Goal: Task Accomplishment & Management: Manage account settings

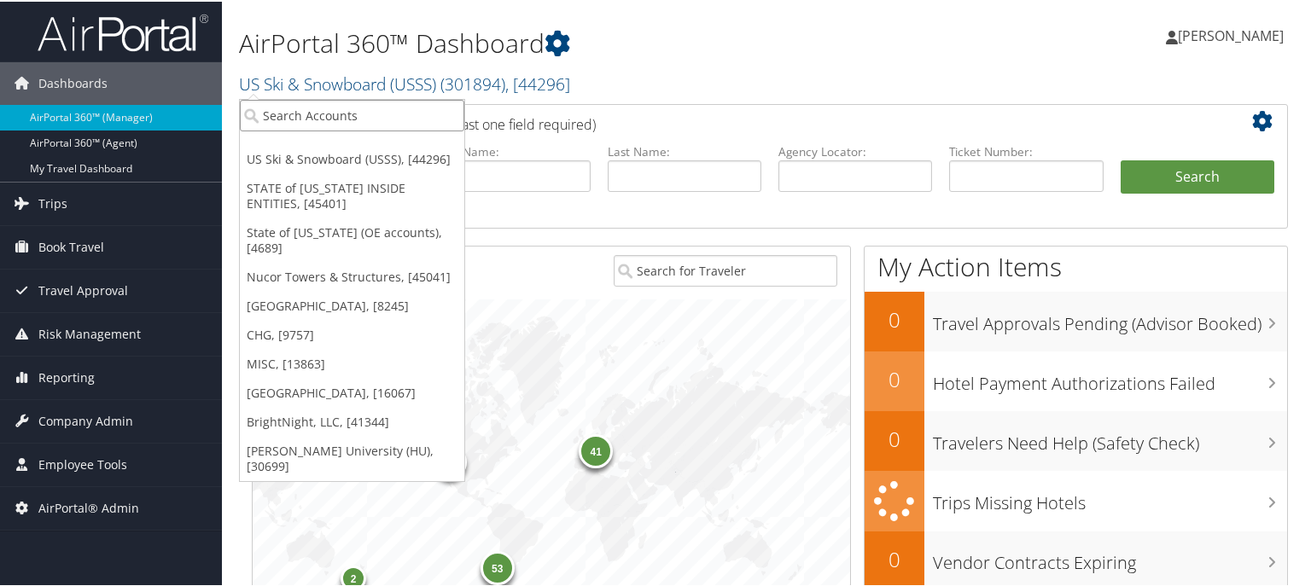
click at [308, 112] on input "search" at bounding box center [352, 114] width 224 height 32
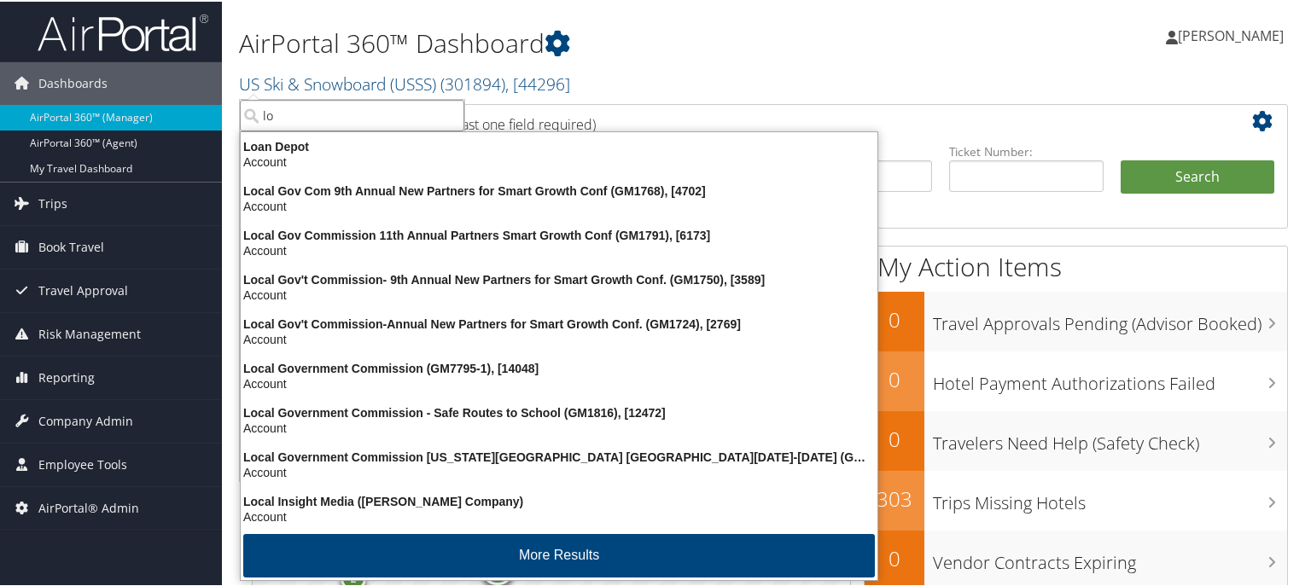
type input "l"
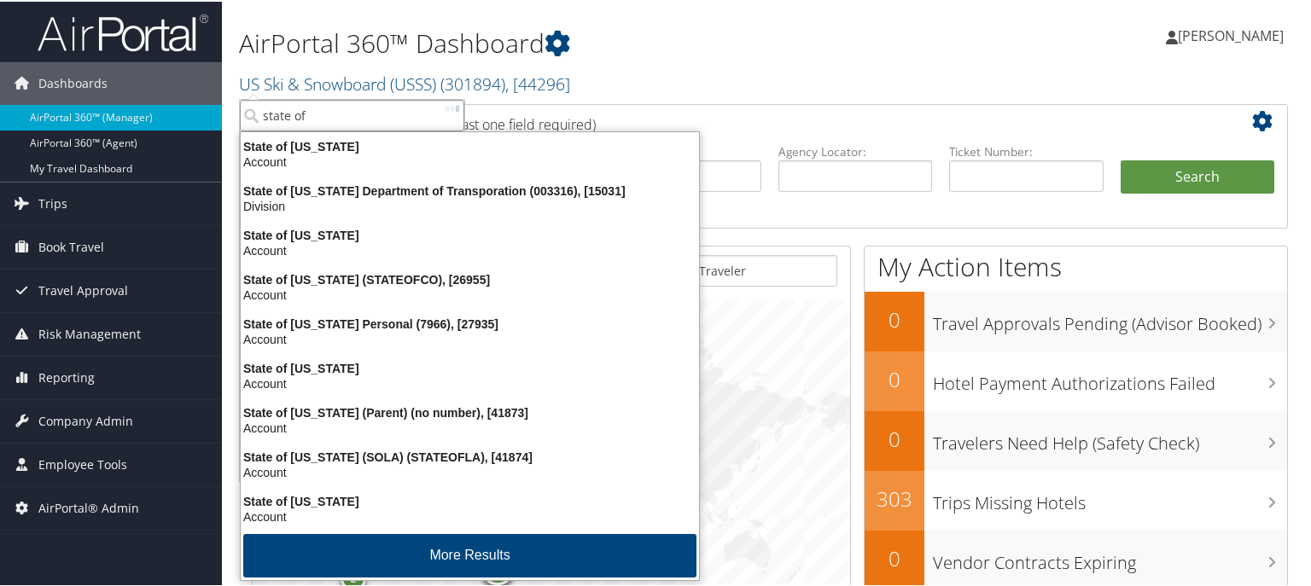
type input "state of l"
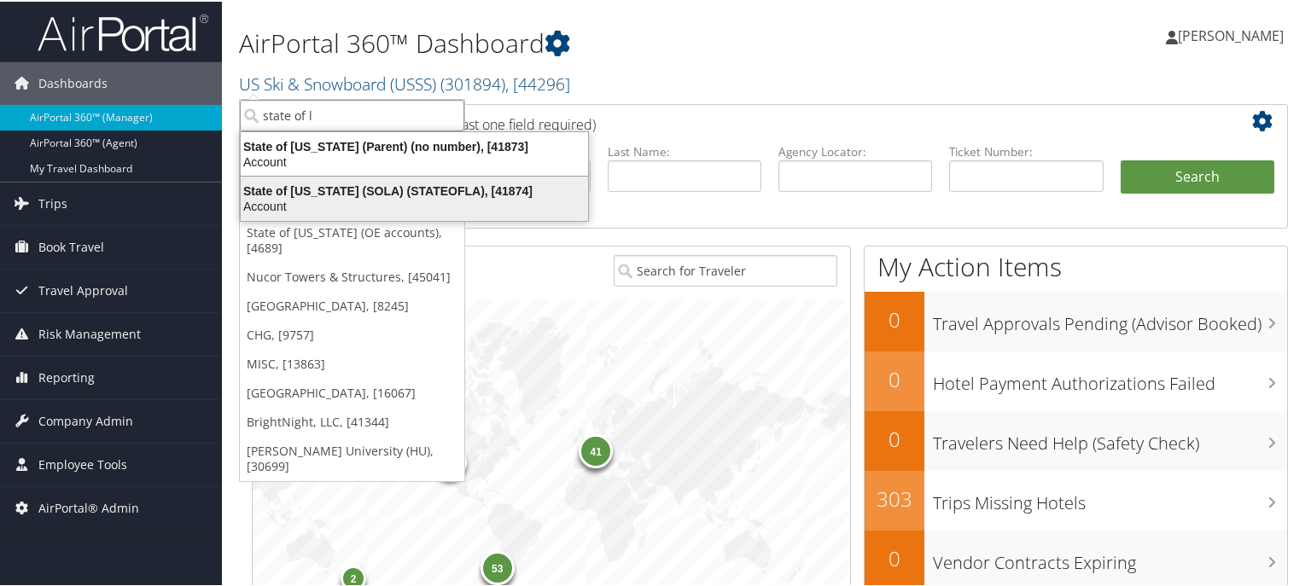
click at [295, 192] on div "State of Louisiana (SOLA) (STATEOFLA), [41874]" at bounding box center [414, 189] width 368 height 15
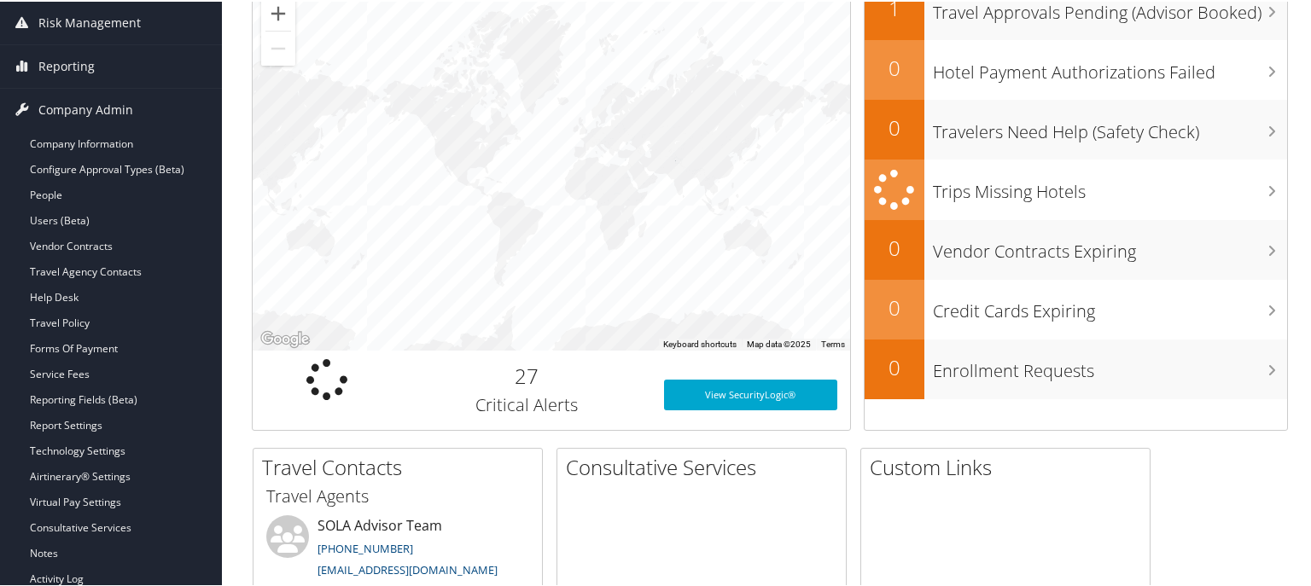
scroll to position [341, 0]
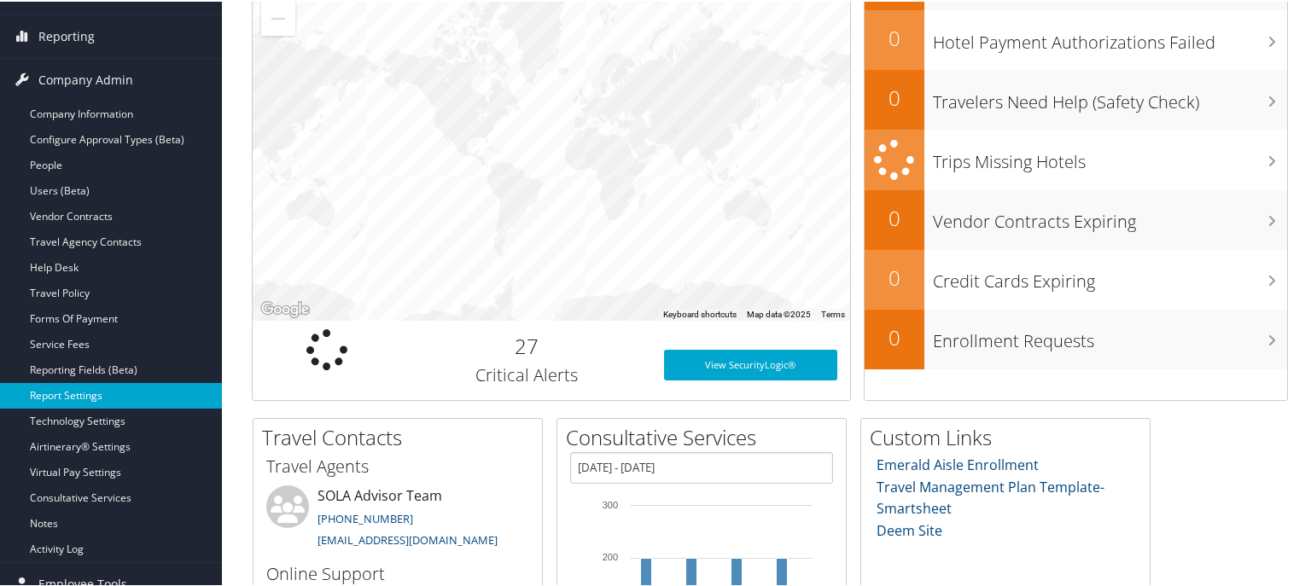
click at [85, 390] on link "Report Settings" at bounding box center [111, 394] width 222 height 26
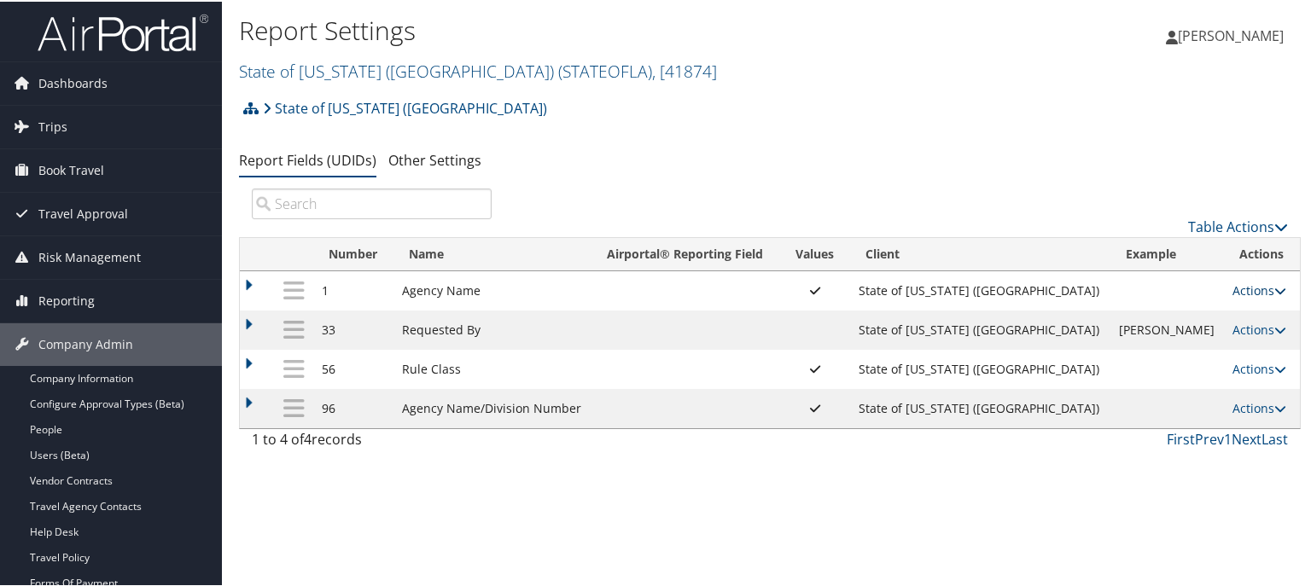
click at [1274, 294] on icon at bounding box center [1280, 289] width 12 height 12
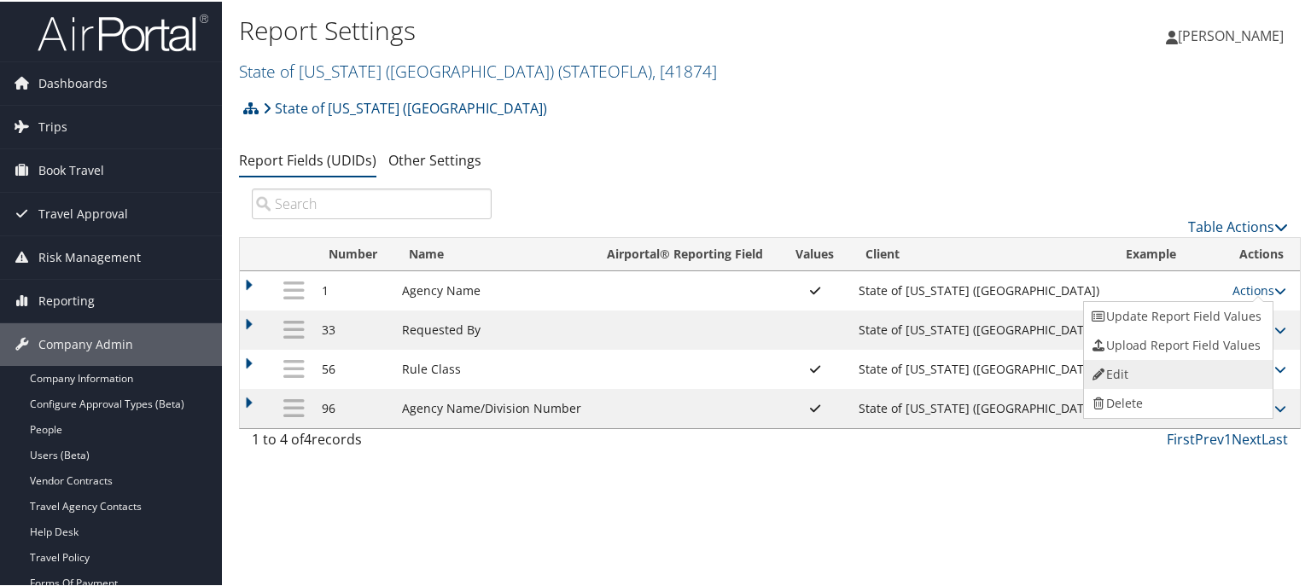
click at [1142, 380] on link "Edit" at bounding box center [1176, 372] width 184 height 29
select select "both"
select select "profiled"
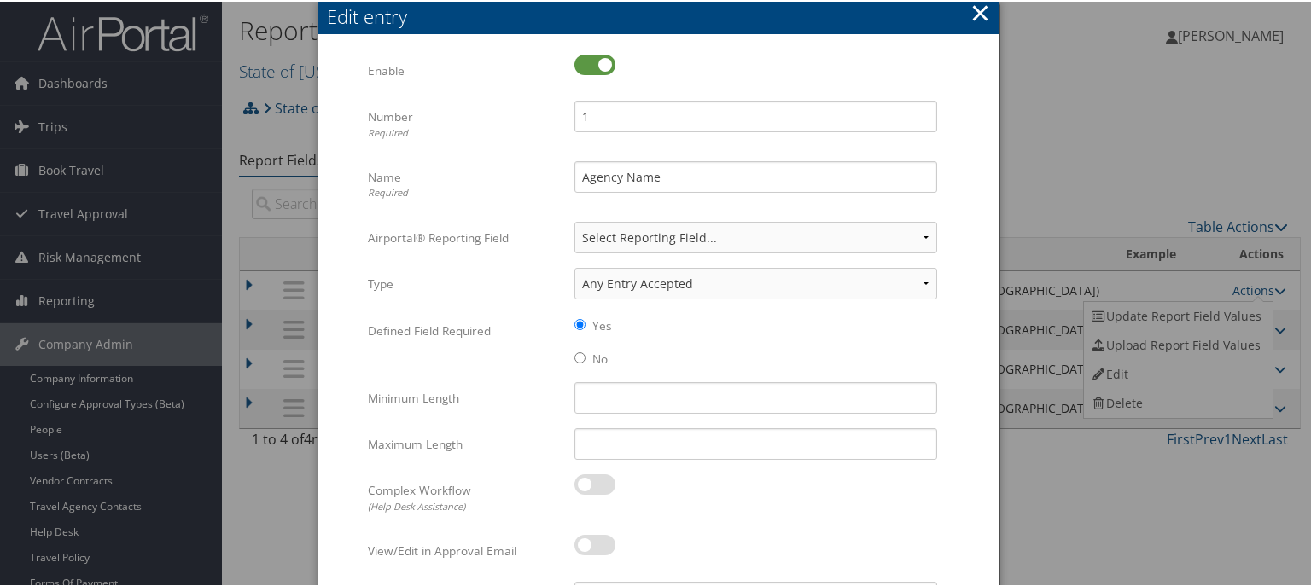
click at [970, 3] on button "×" at bounding box center [980, 11] width 20 height 34
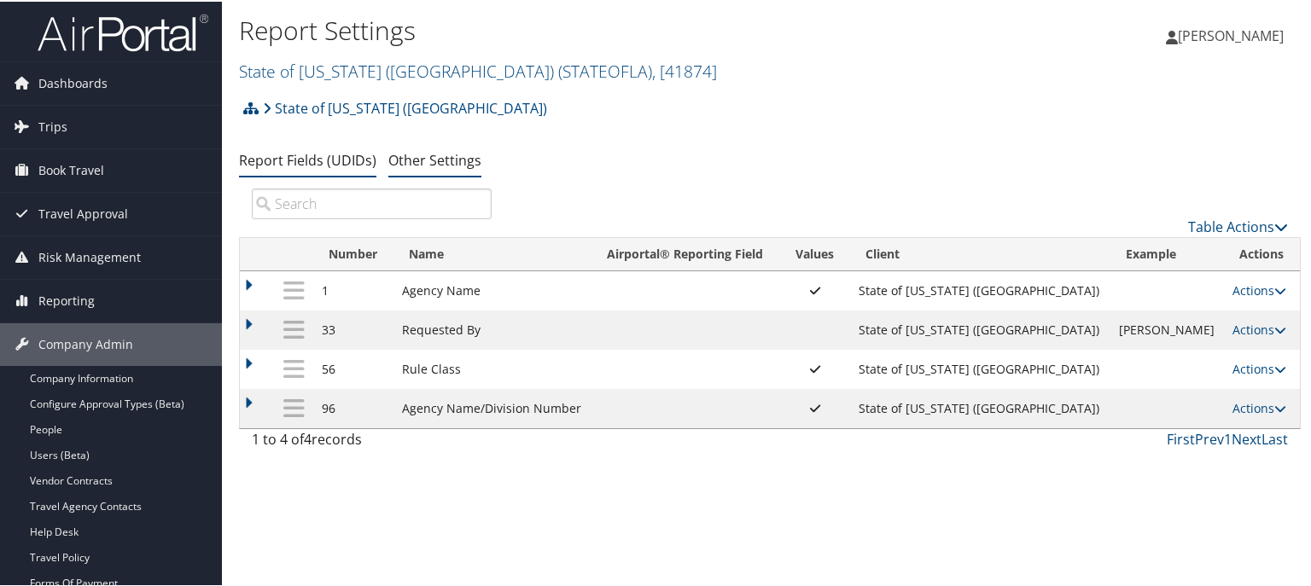
click at [416, 163] on link "Other Settings" at bounding box center [434, 158] width 93 height 19
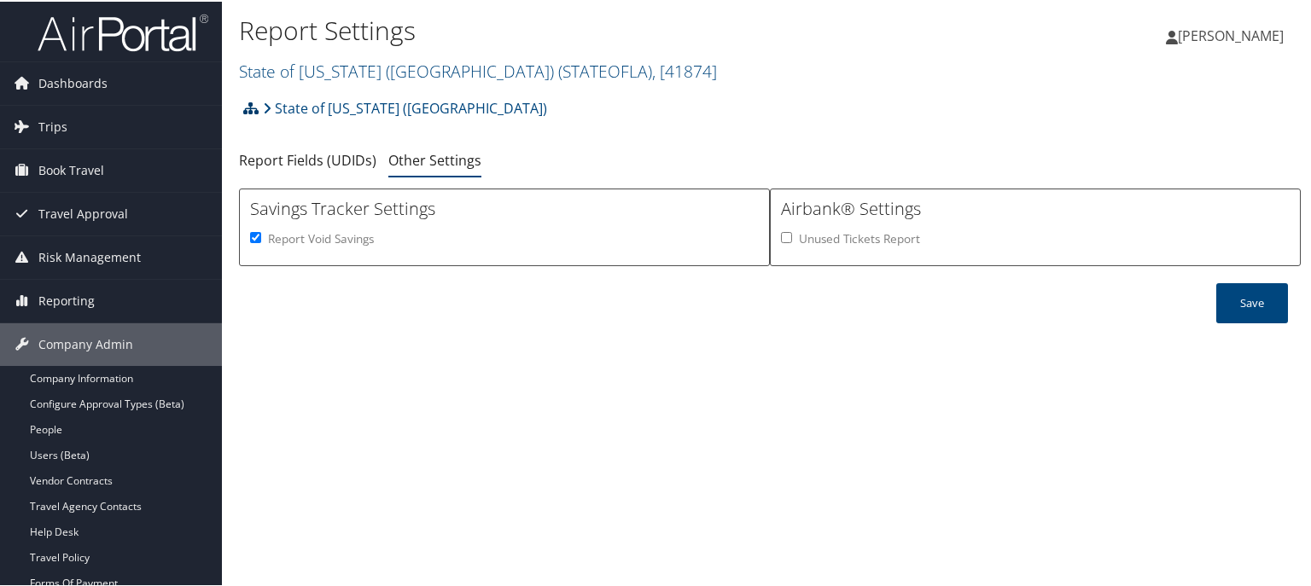
click at [247, 102] on icon at bounding box center [250, 107] width 15 height 14
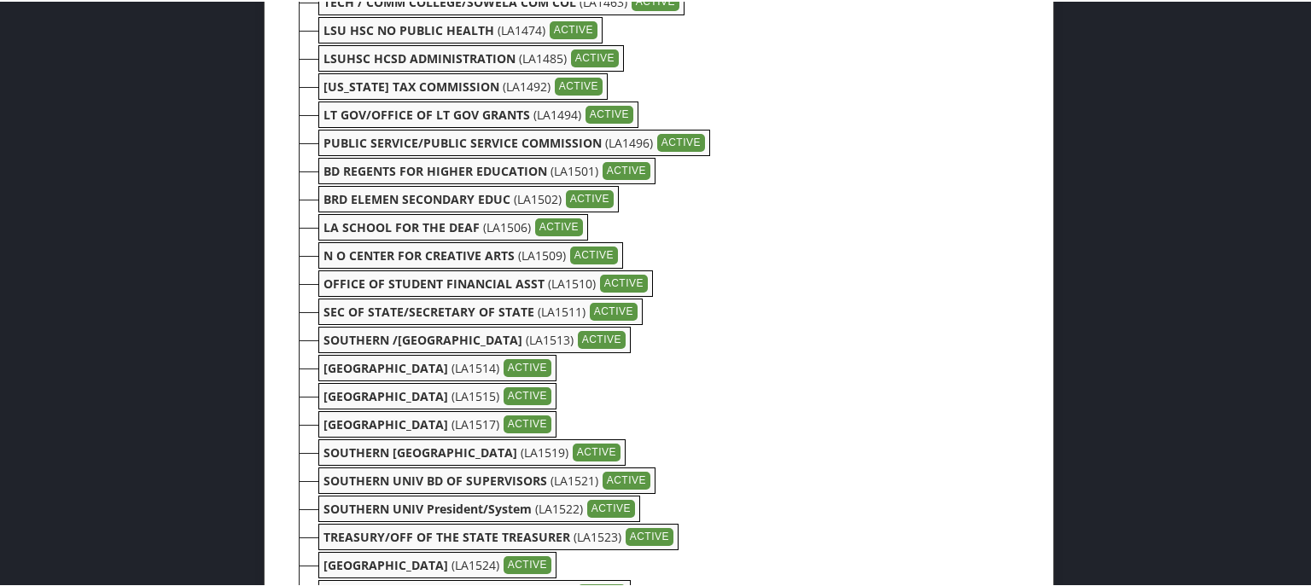
scroll to position [5205, 0]
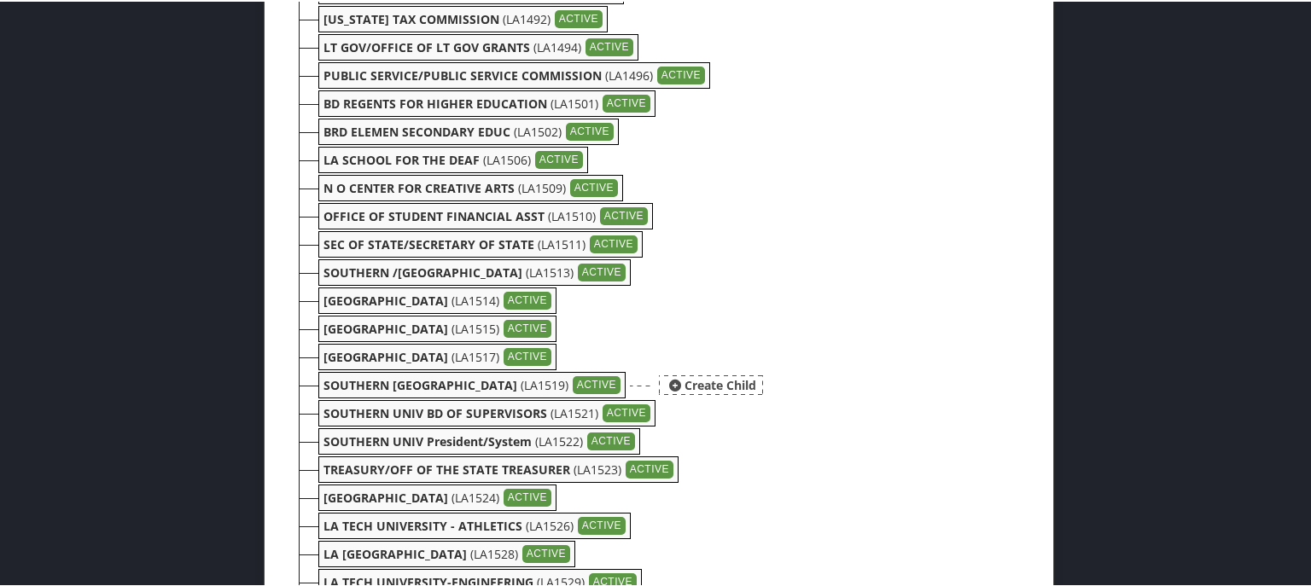
click at [373, 382] on b "SOUTHERN [GEOGRAPHIC_DATA]" at bounding box center [420, 383] width 194 height 16
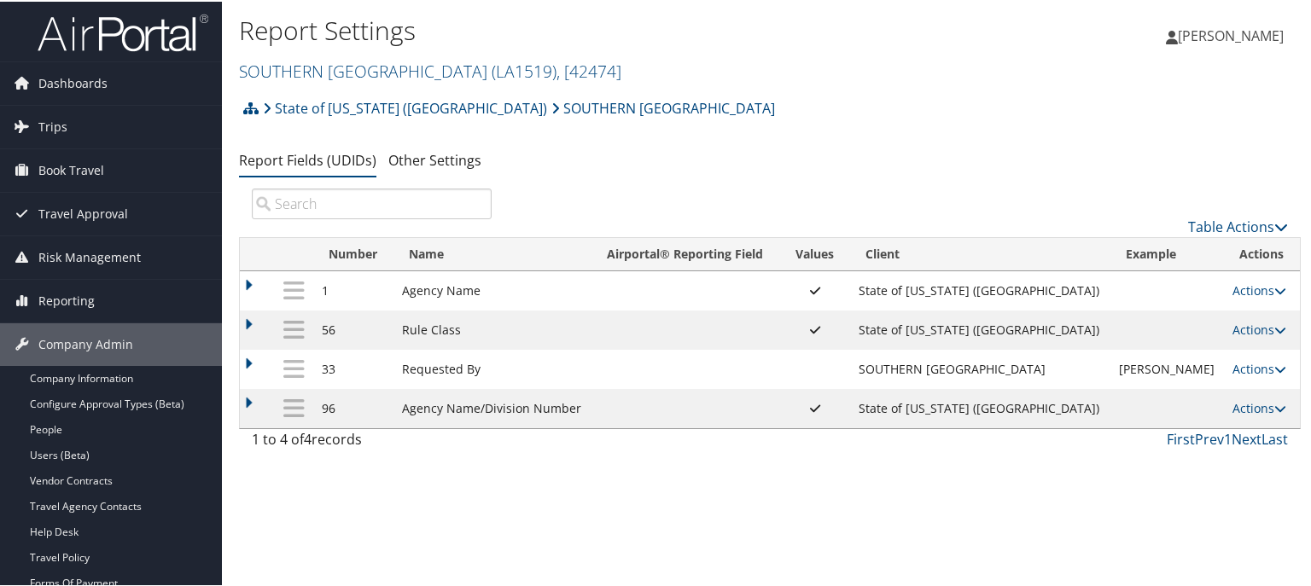
click at [247, 398] on td at bounding box center [257, 406] width 34 height 39
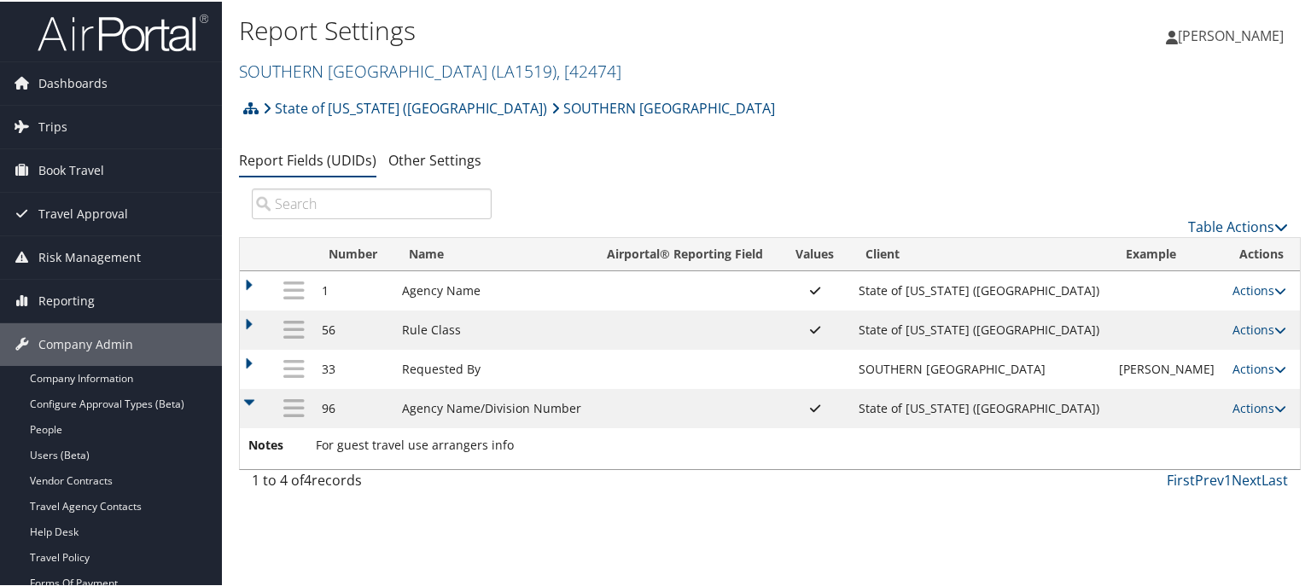
click at [244, 362] on td at bounding box center [257, 367] width 34 height 39
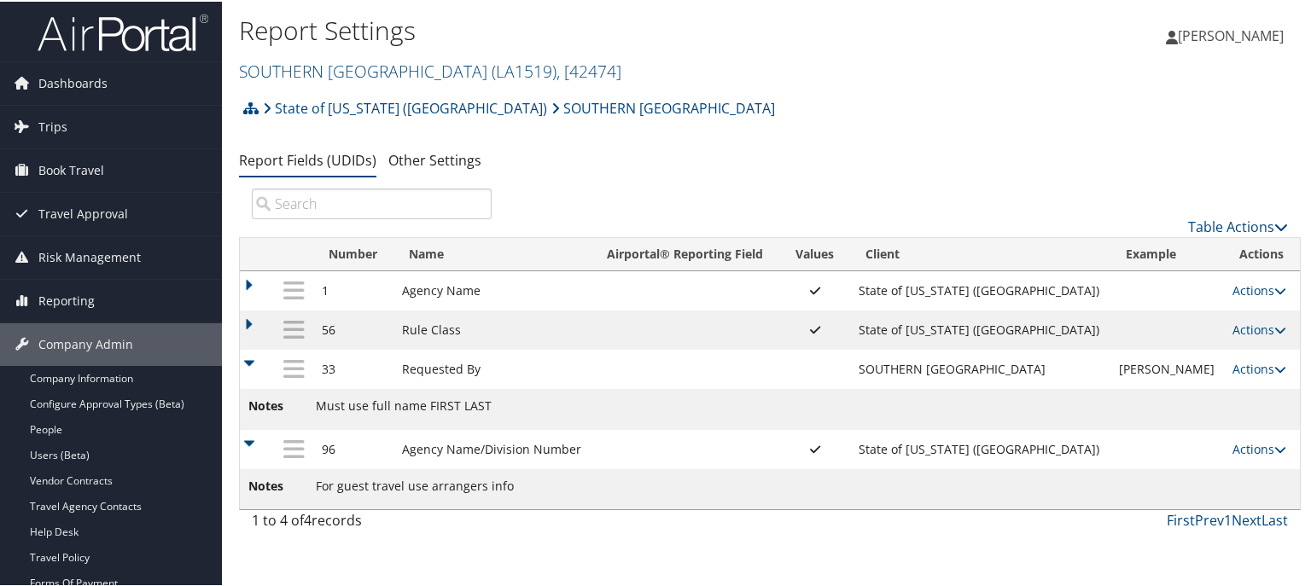
click at [247, 326] on td at bounding box center [257, 328] width 34 height 39
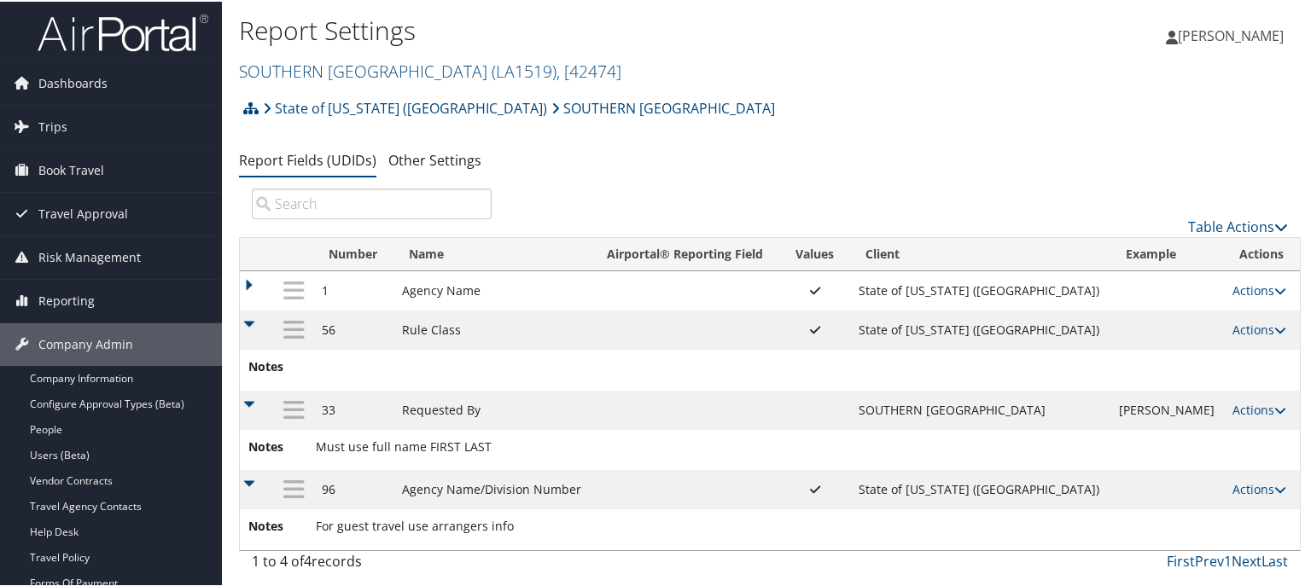
click at [247, 288] on td at bounding box center [257, 289] width 34 height 39
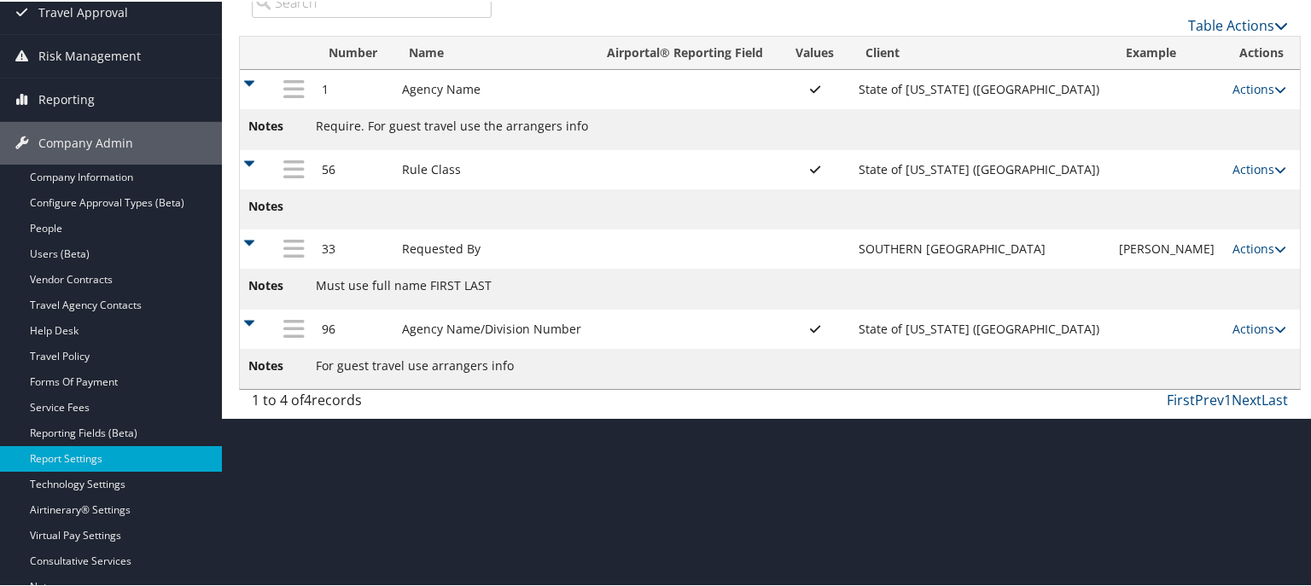
scroll to position [256, 0]
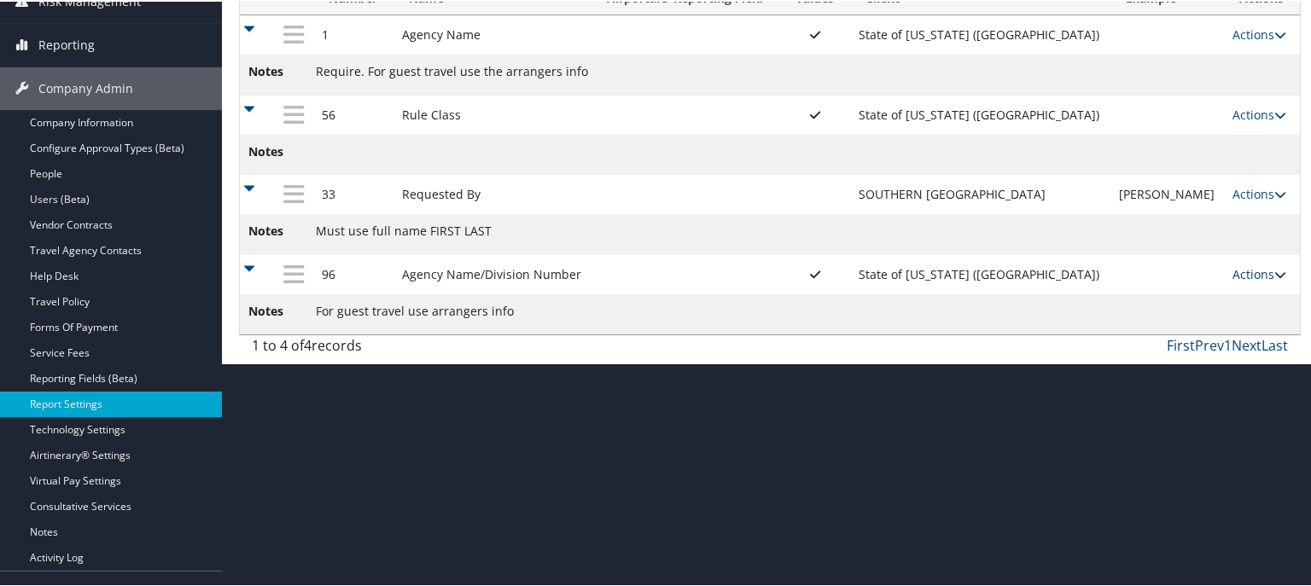
click at [1250, 276] on link "Actions" at bounding box center [1259, 273] width 54 height 16
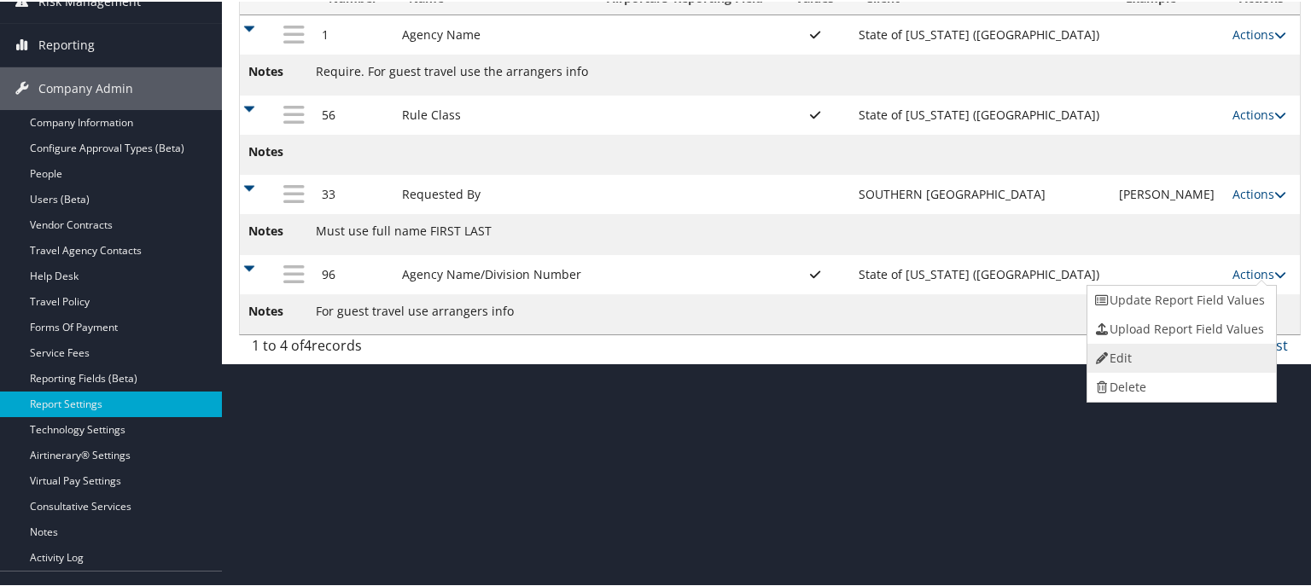
click at [1166, 349] on link "Edit" at bounding box center [1179, 356] width 184 height 29
select select "both"
select select "profiled"
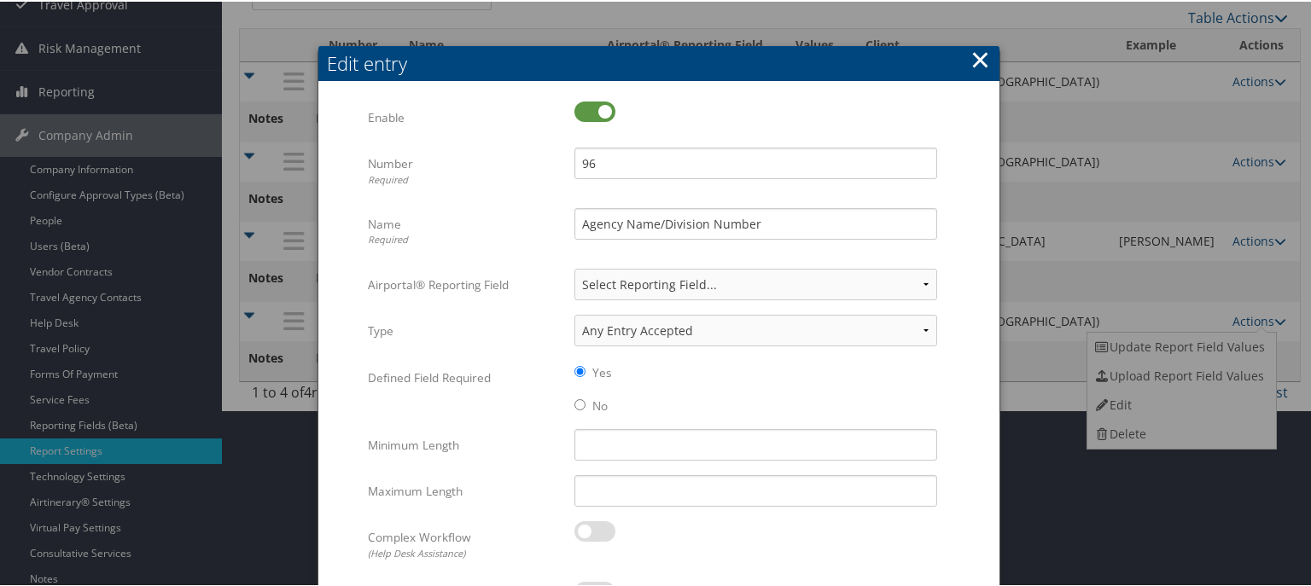
scroll to position [170, 0]
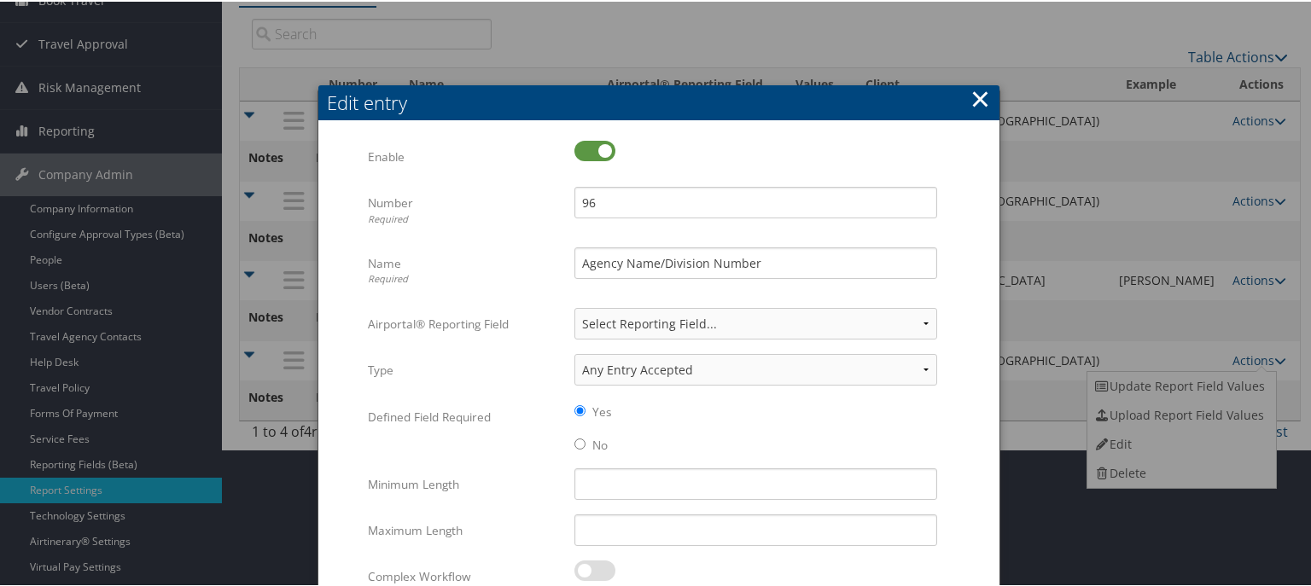
click at [972, 94] on button "×" at bounding box center [980, 97] width 20 height 34
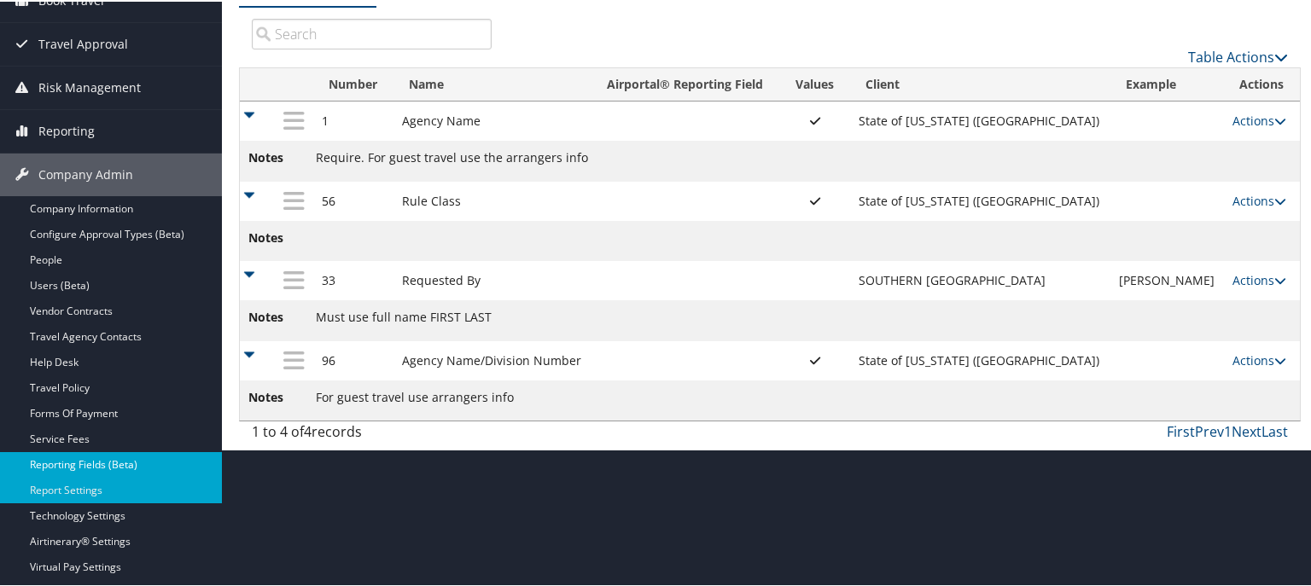
click at [57, 459] on link "Reporting Fields (Beta)" at bounding box center [111, 464] width 222 height 26
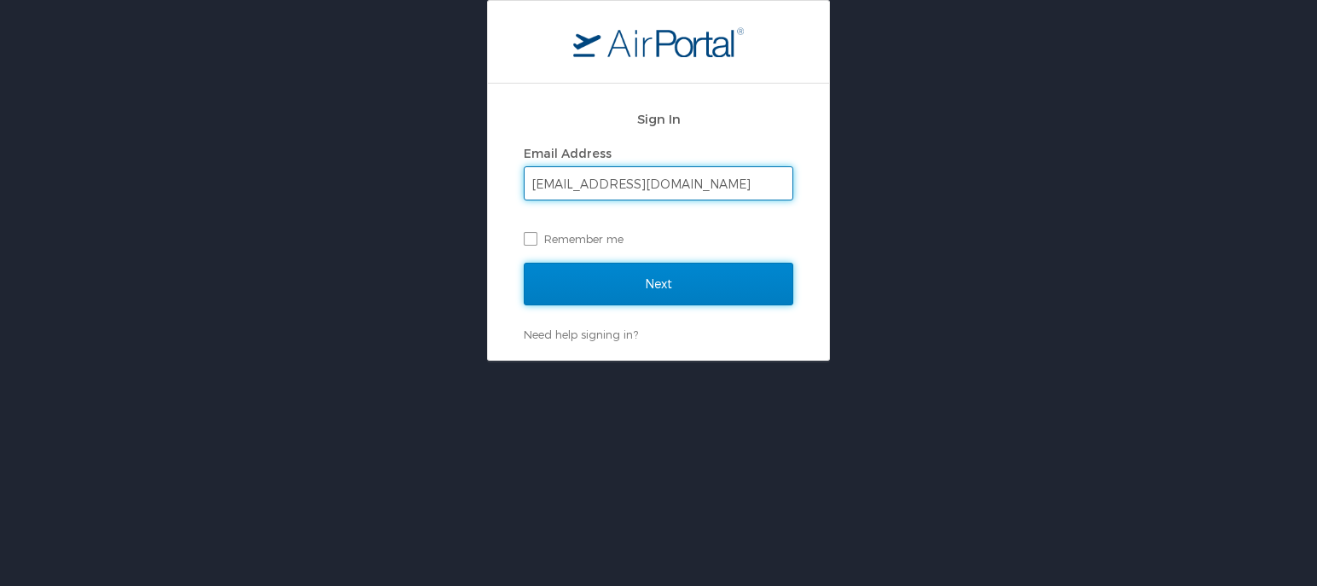
click at [603, 293] on input "Next" at bounding box center [659, 284] width 270 height 43
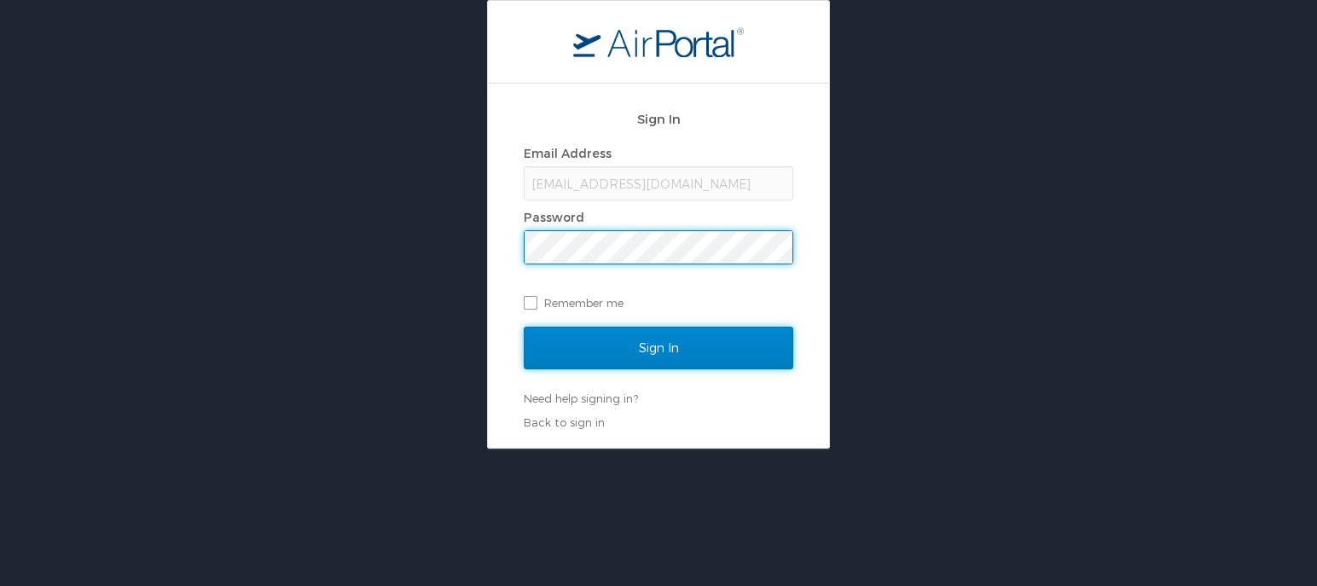
click at [590, 345] on input "Sign In" at bounding box center [659, 348] width 270 height 43
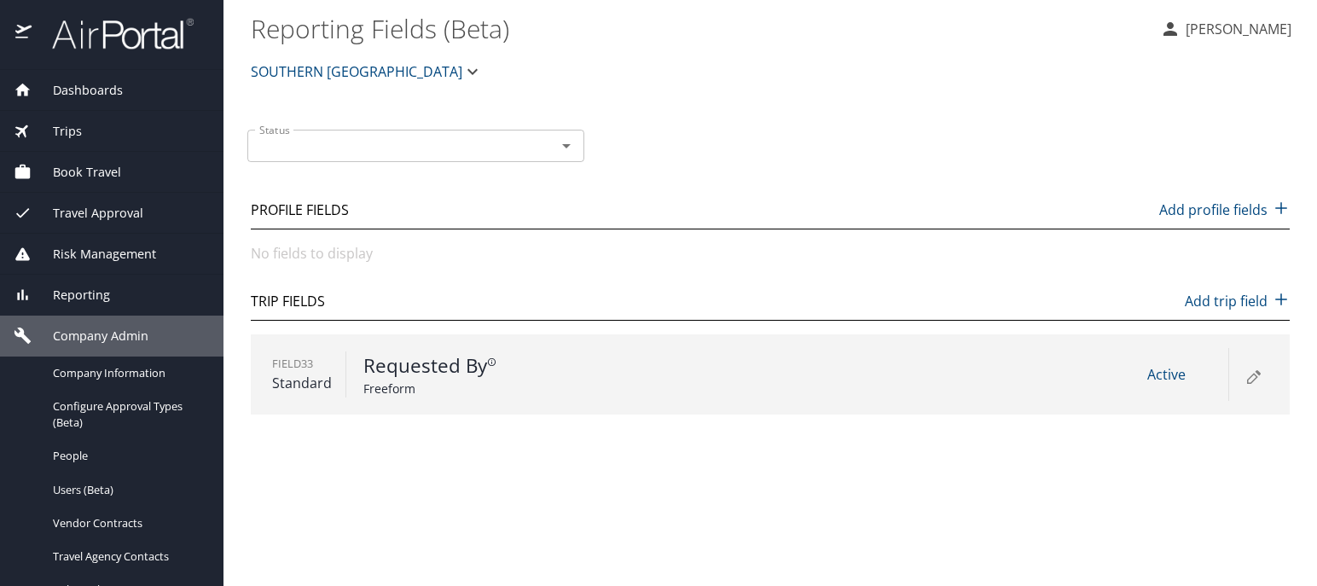
click at [427, 64] on span "SOUTHERN [GEOGRAPHIC_DATA]" at bounding box center [357, 72] width 212 height 24
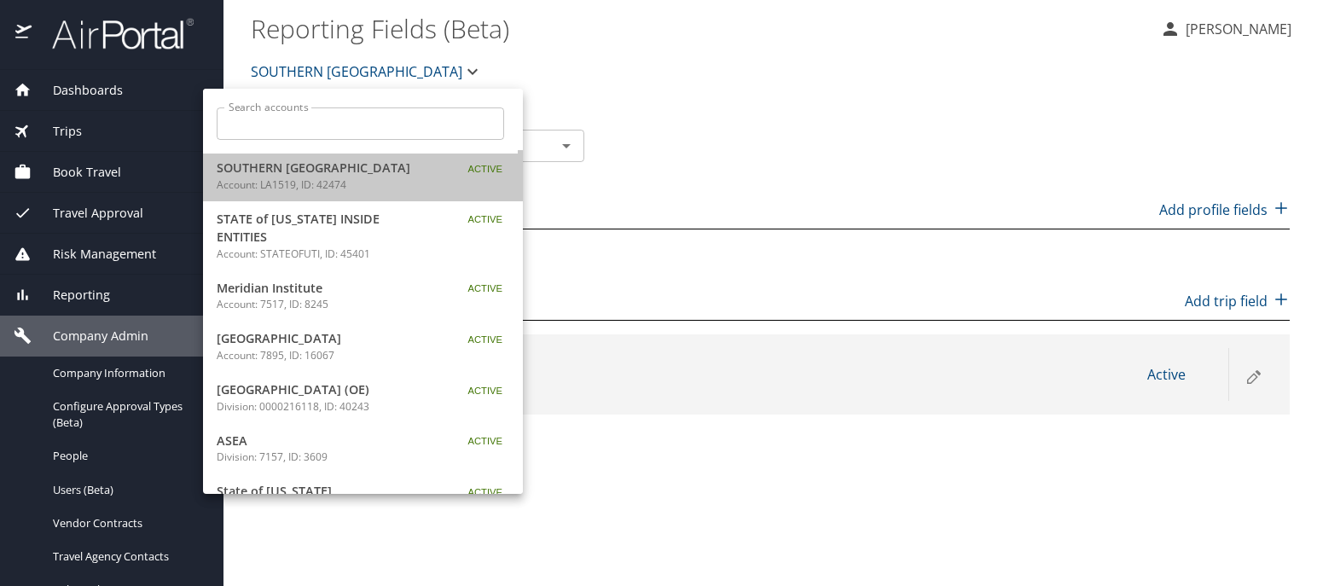
click at [377, 175] on span "SOUTHERN [GEOGRAPHIC_DATA]" at bounding box center [323, 168] width 213 height 19
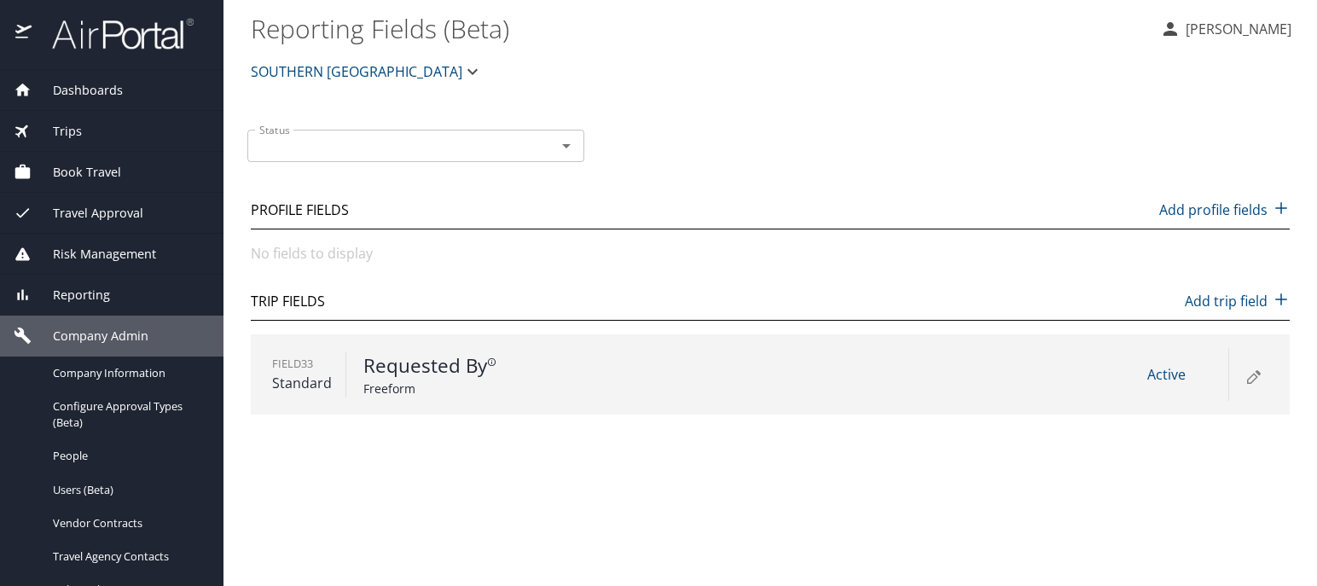
click at [176, 27] on img at bounding box center [113, 33] width 160 height 33
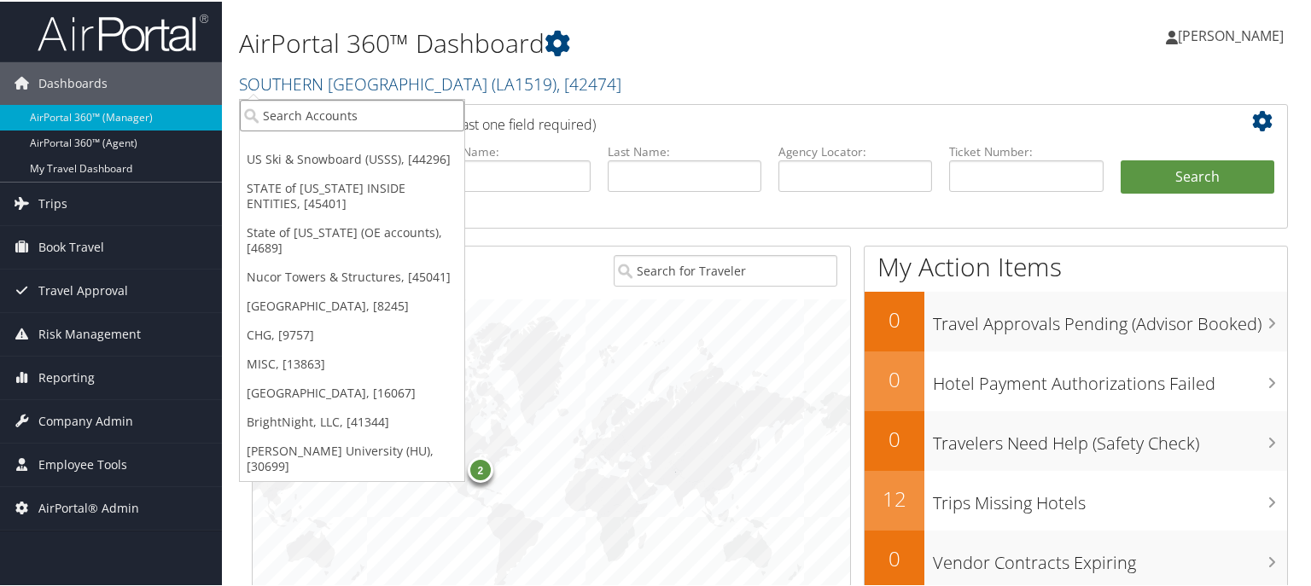
click at [336, 104] on input "search" at bounding box center [352, 114] width 224 height 32
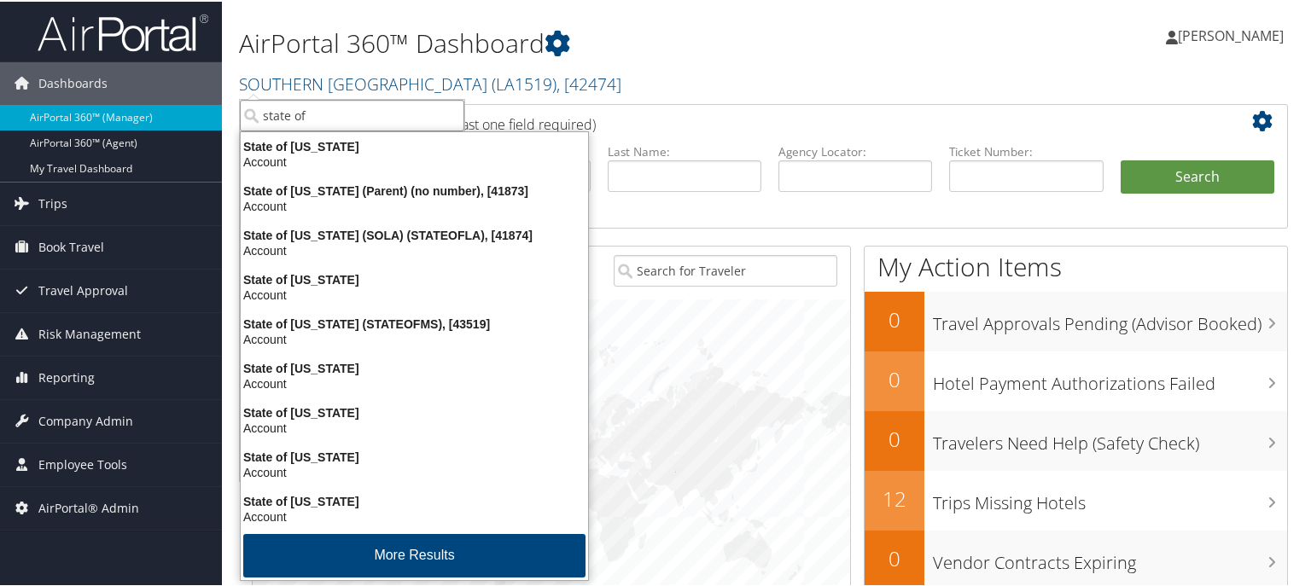
type input "state of"
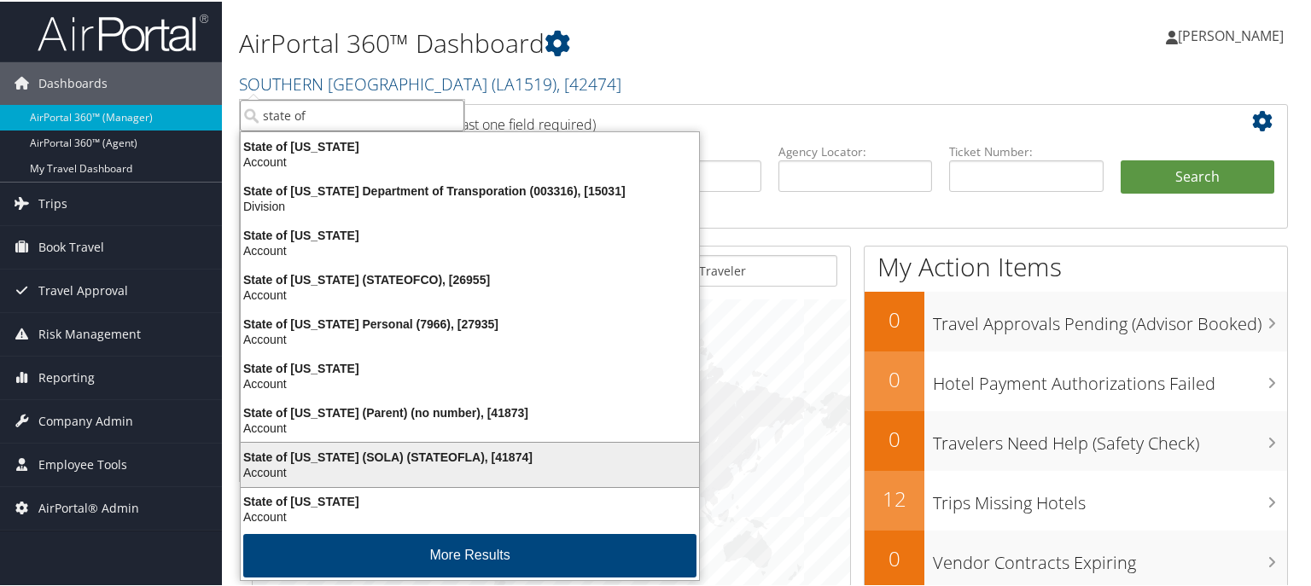
click at [312, 450] on div "State of [US_STATE] (SOLA) (STATEOFLA), [41874]" at bounding box center [469, 455] width 479 height 15
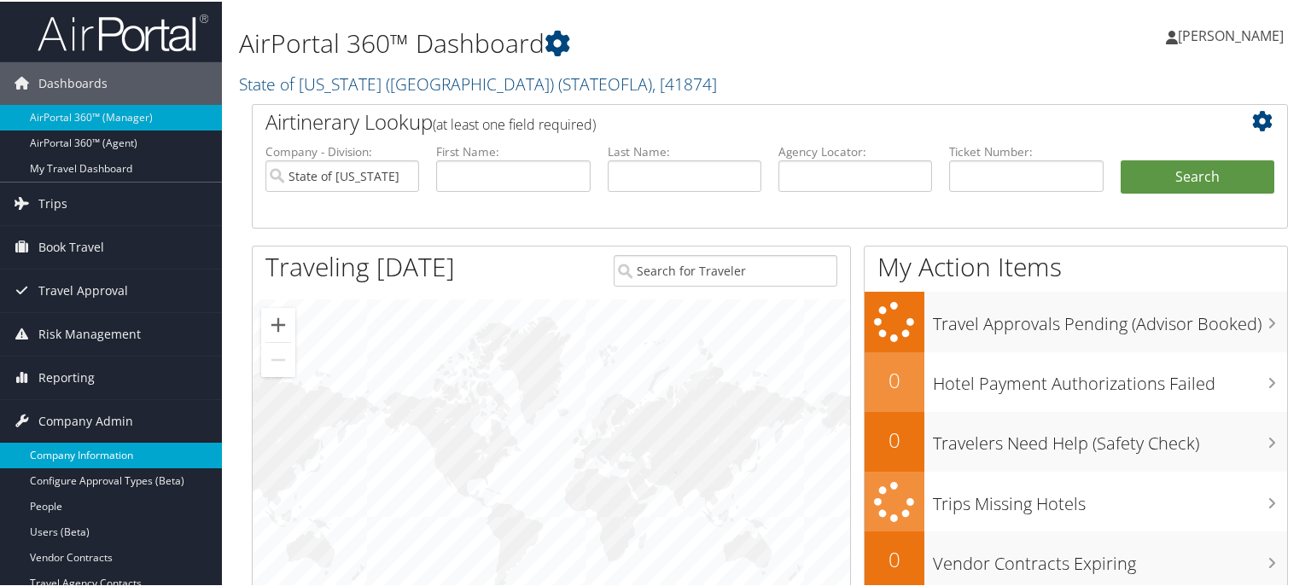
click at [98, 447] on link "Company Information" at bounding box center [111, 454] width 222 height 26
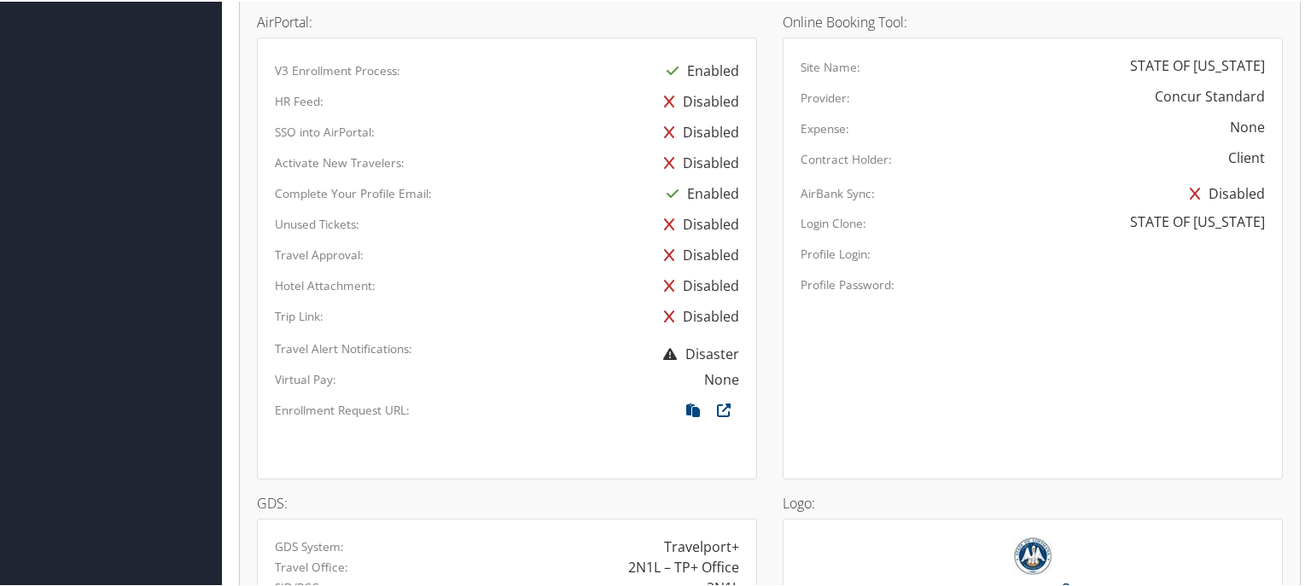
scroll to position [1024, 0]
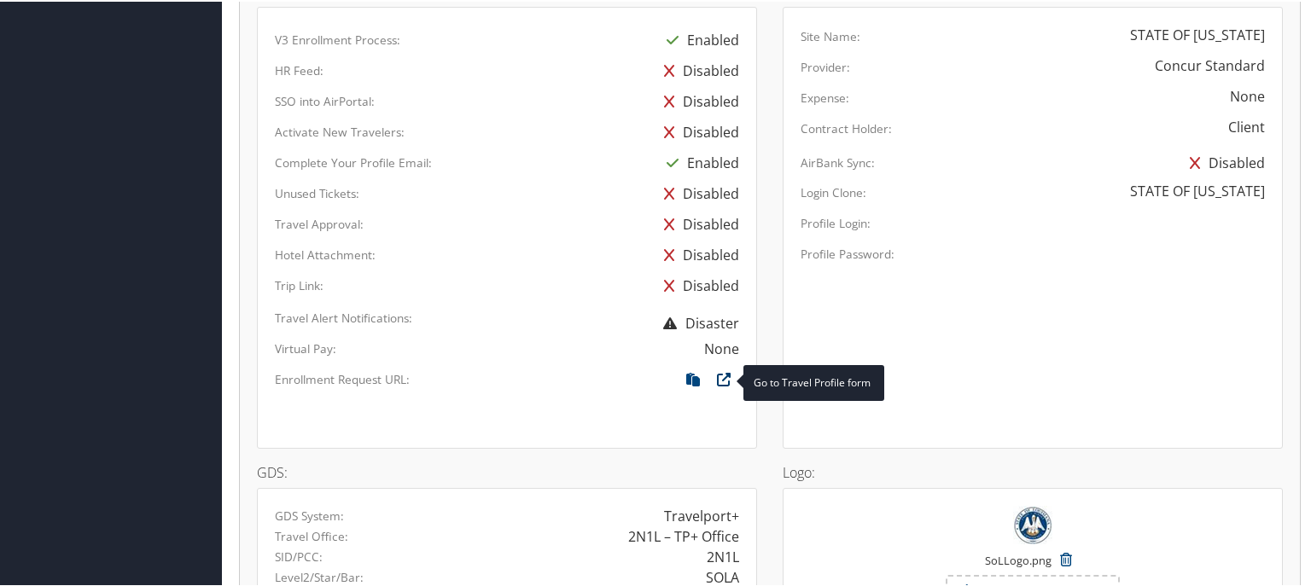
click at [724, 374] on icon at bounding box center [723, 382] width 31 height 22
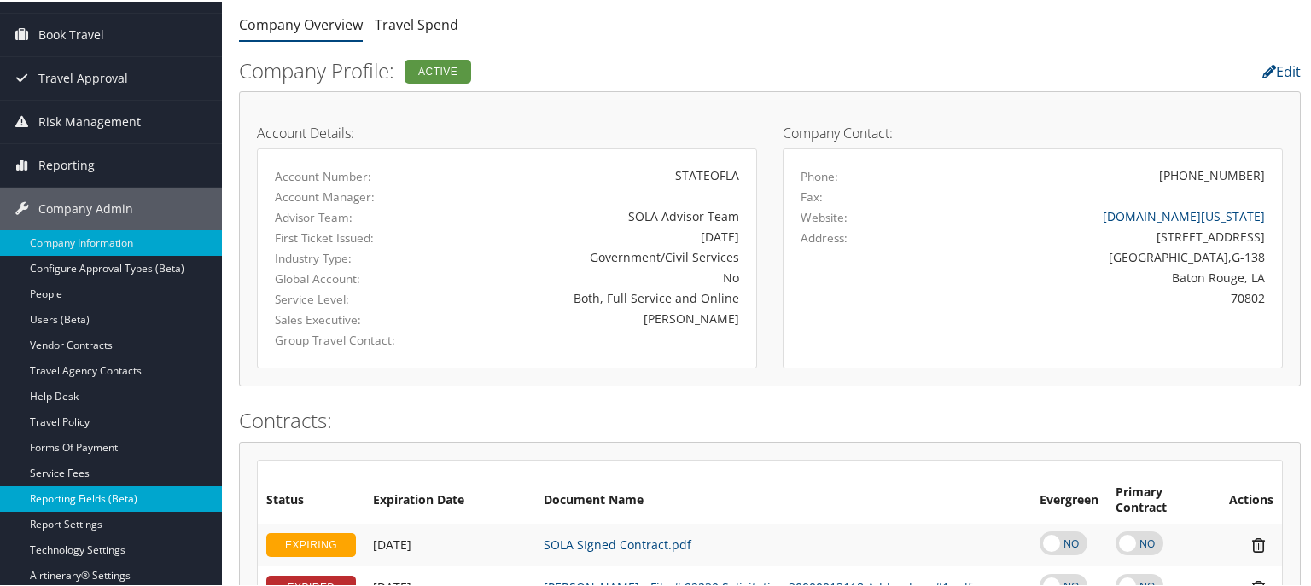
scroll to position [103, 0]
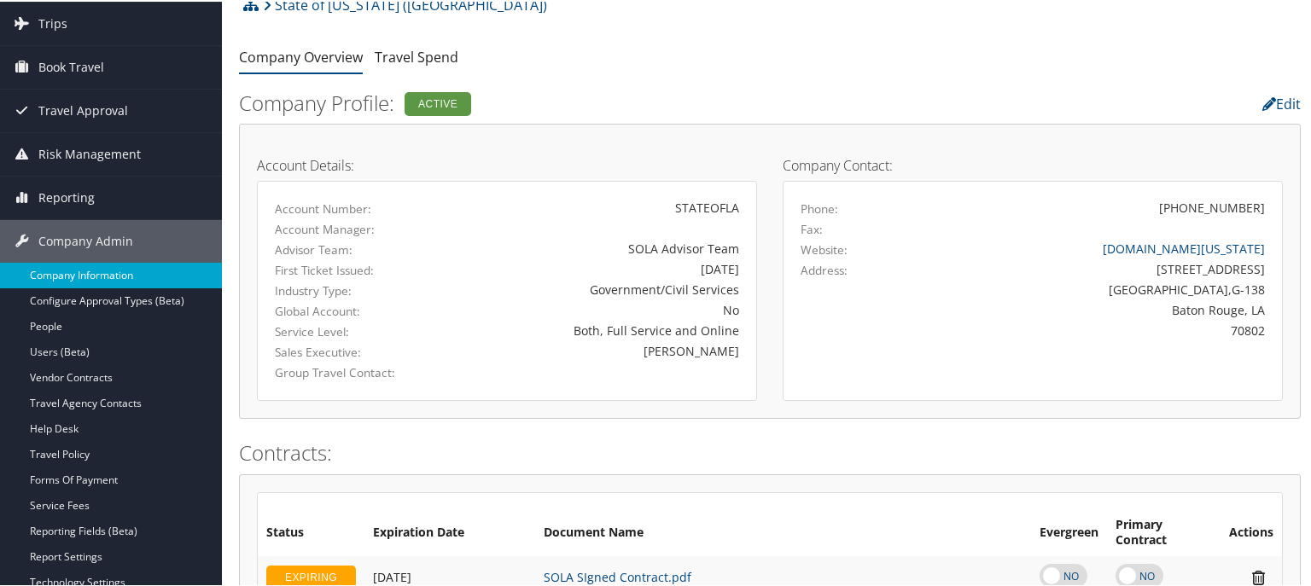
click at [102, 266] on link "Company Information" at bounding box center [111, 274] width 222 height 26
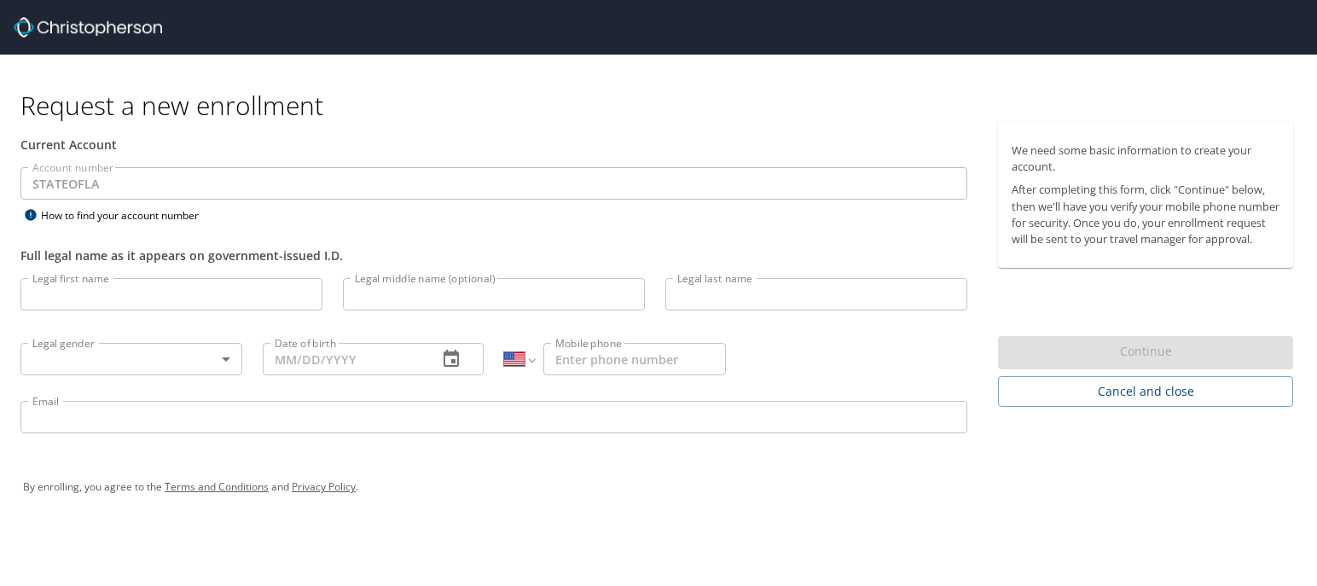
select select "US"
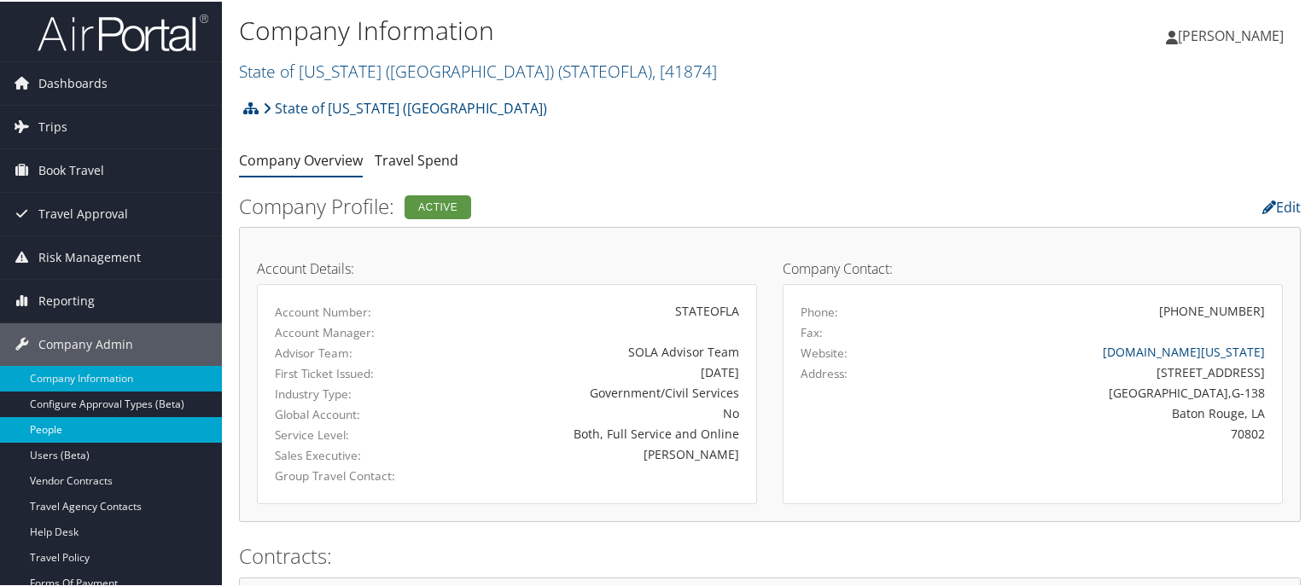
click at [86, 427] on link "People" at bounding box center [111, 429] width 222 height 26
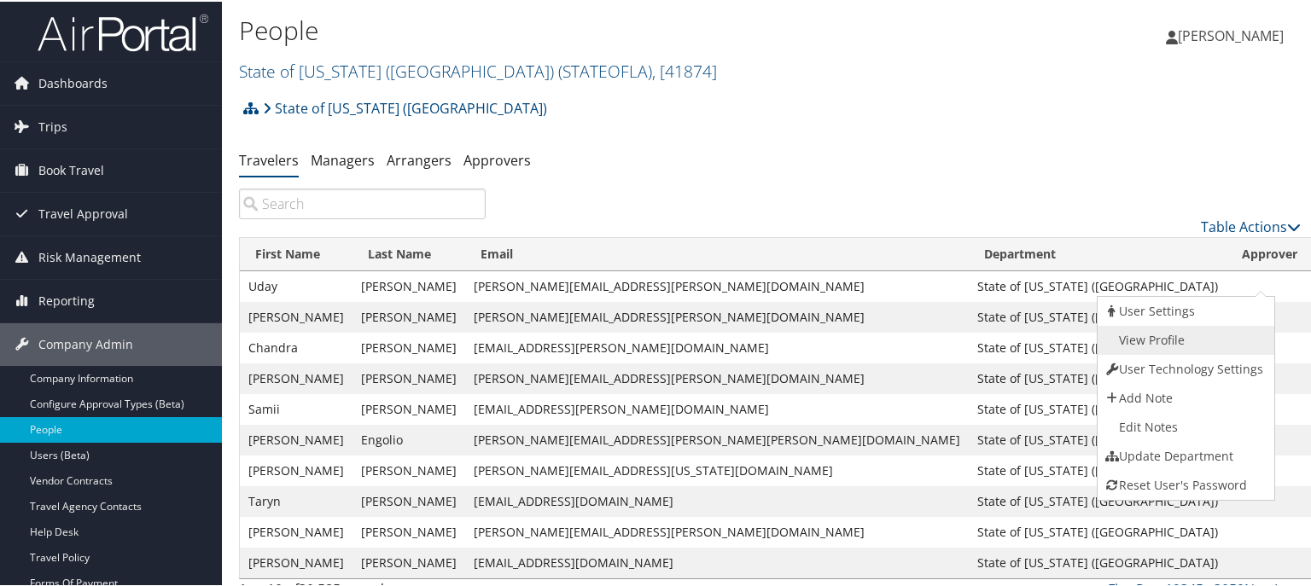
click at [1211, 337] on link "View Profile" at bounding box center [1183, 338] width 173 height 29
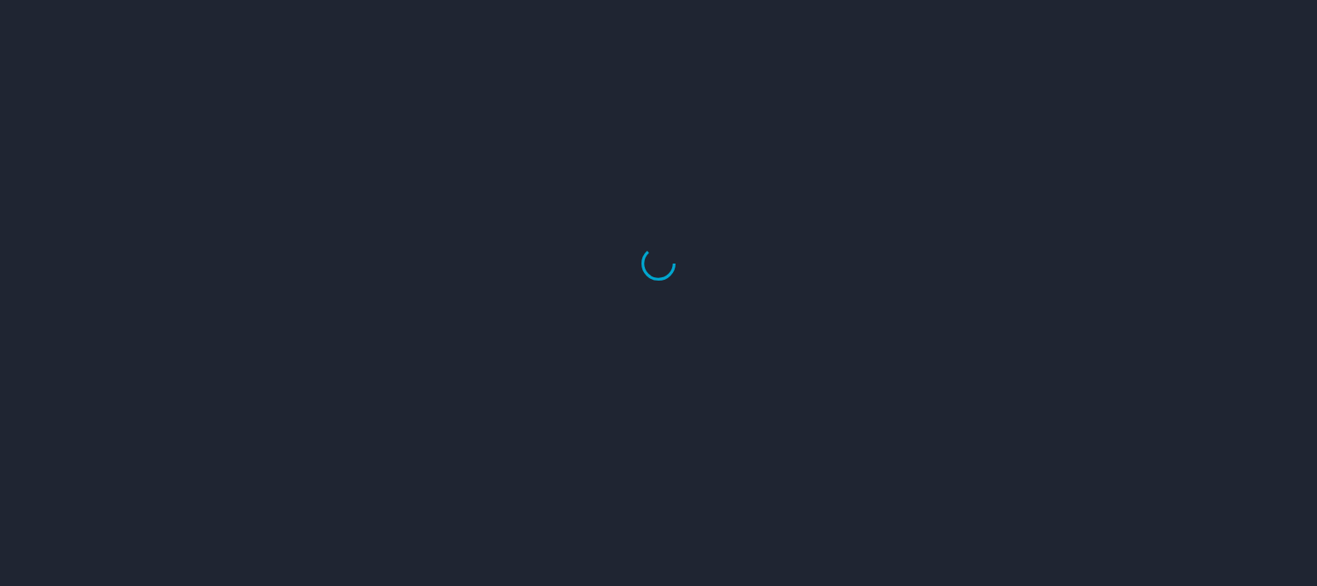
select select "US"
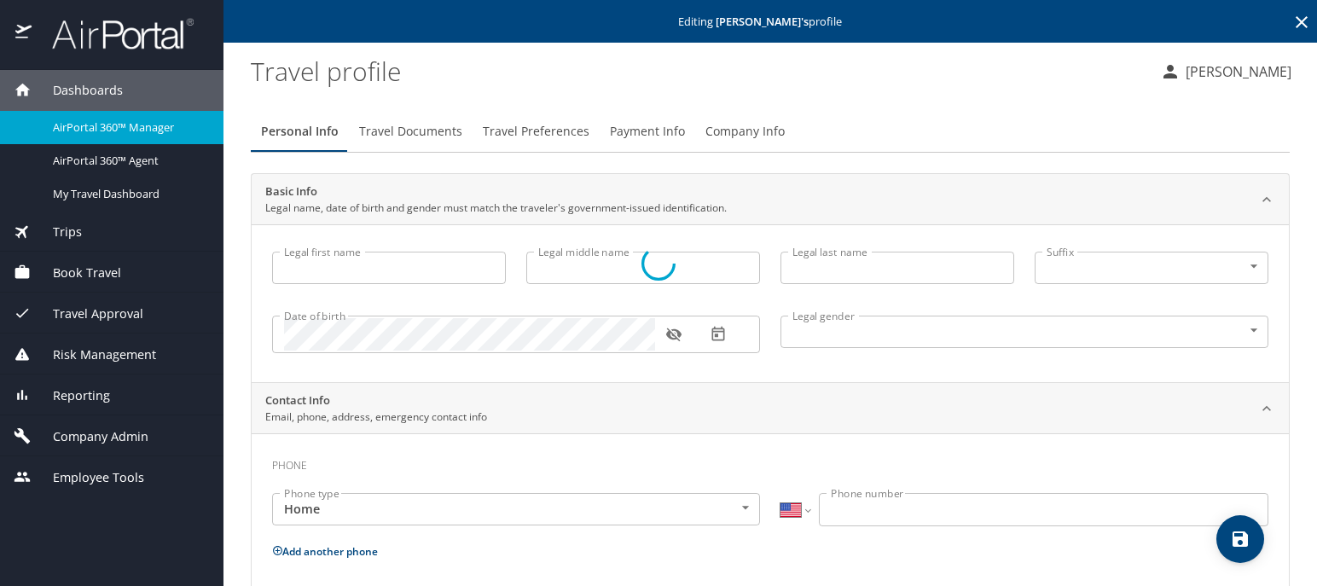
type input "Uday"
type input "[PERSON_NAME]"
type input "[DEMOGRAPHIC_DATA]"
type input "Nayanatara"
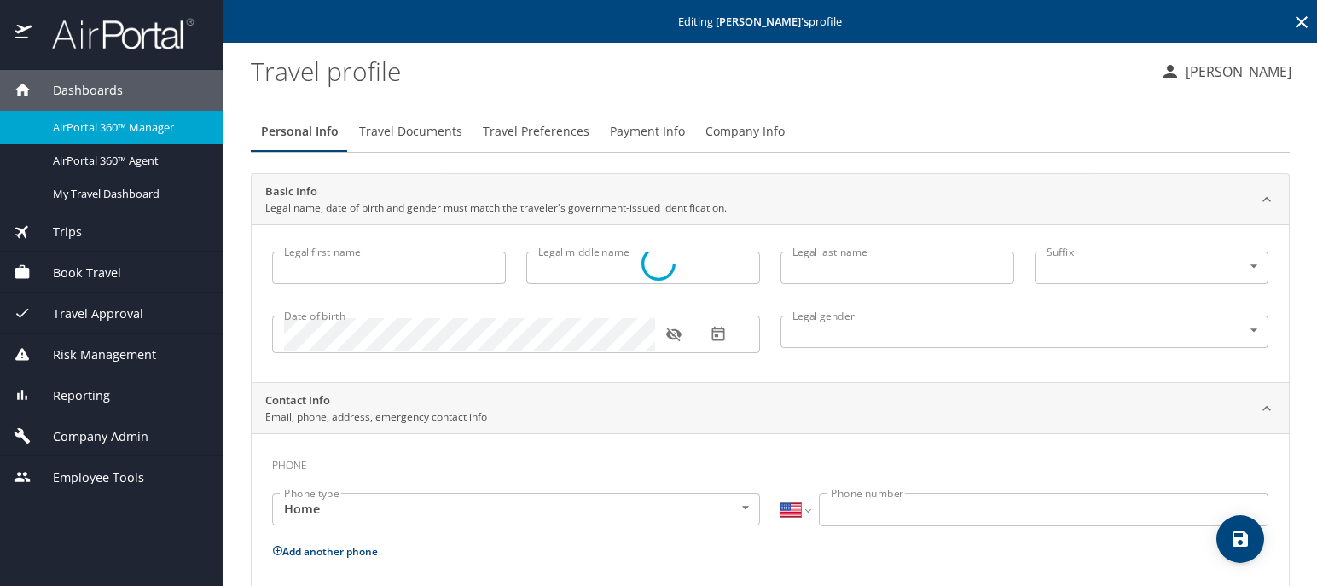
type input "Swamy"
select select "BZ"
type input "590-3980"
select select "US"
select select "BZ"
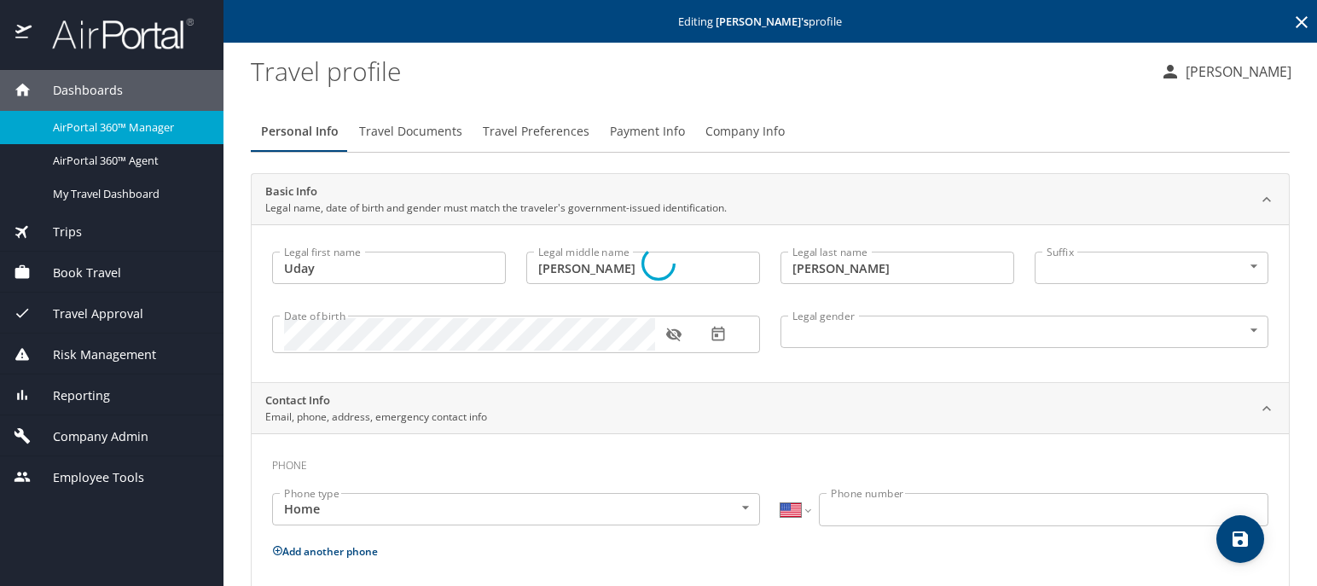
select select "NL"
click at [736, 134] on span "Company Info" at bounding box center [745, 131] width 79 height 21
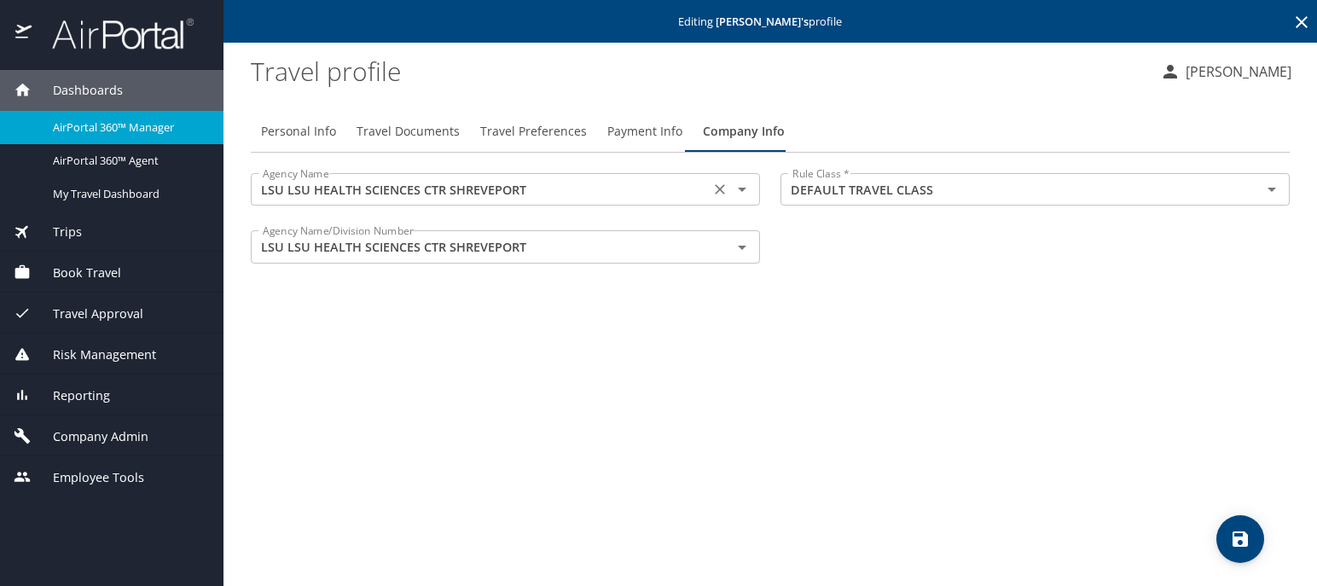
click at [742, 194] on icon "Open" at bounding box center [742, 189] width 20 height 20
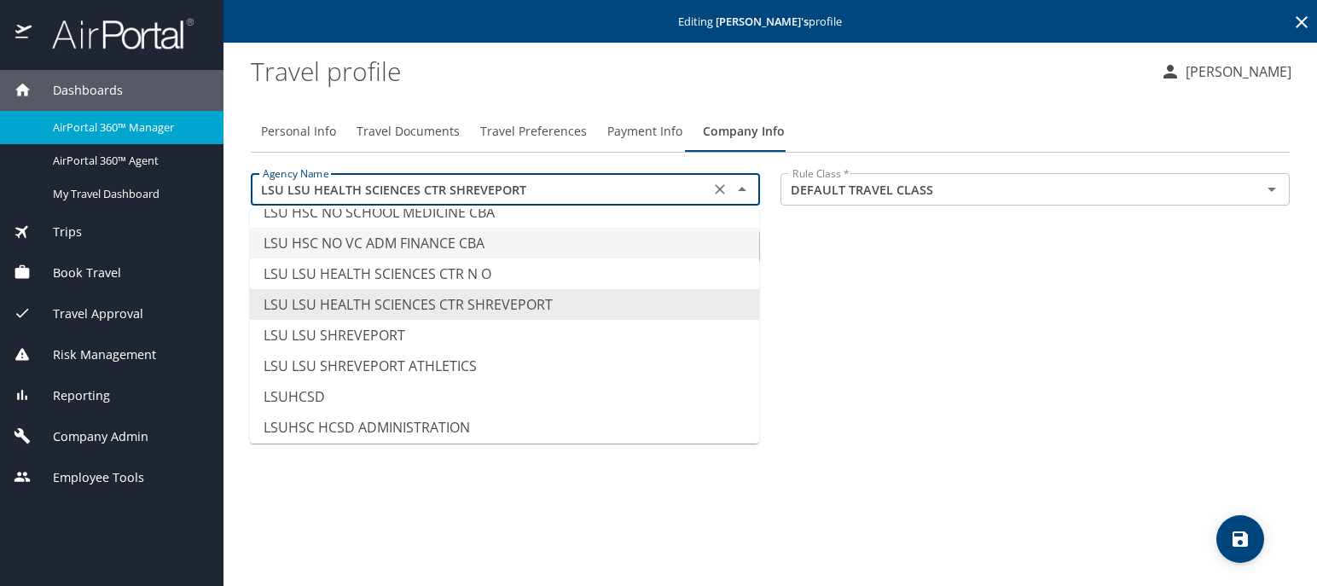
scroll to position [8516, 0]
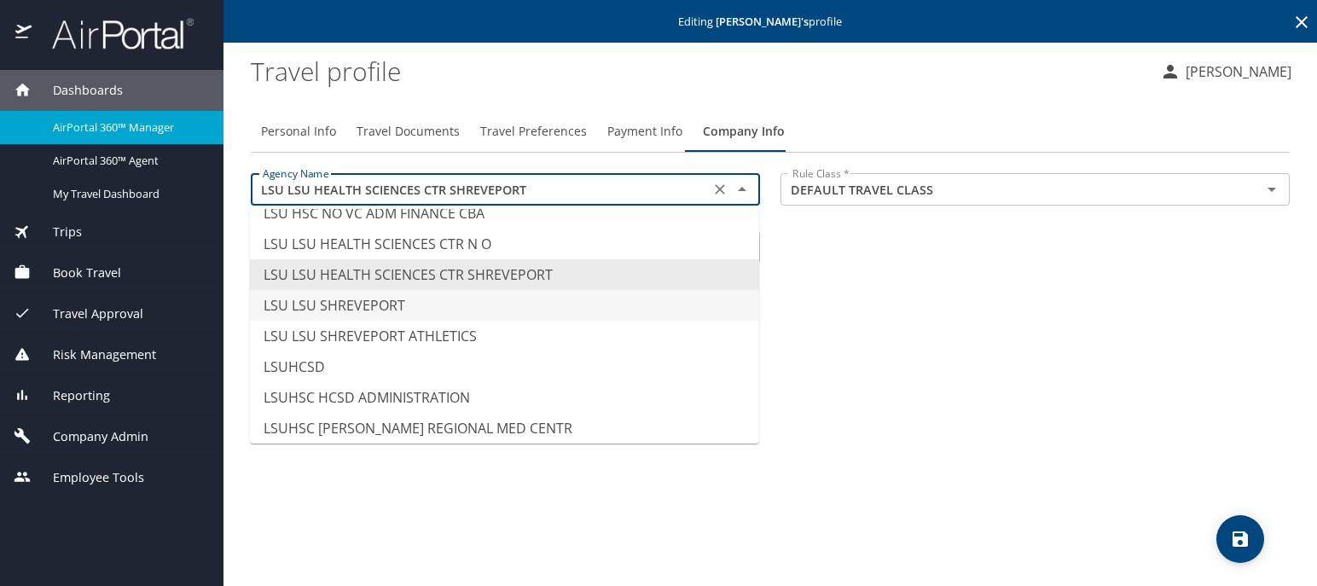
type input "LSU LSU SHREVEPORT"
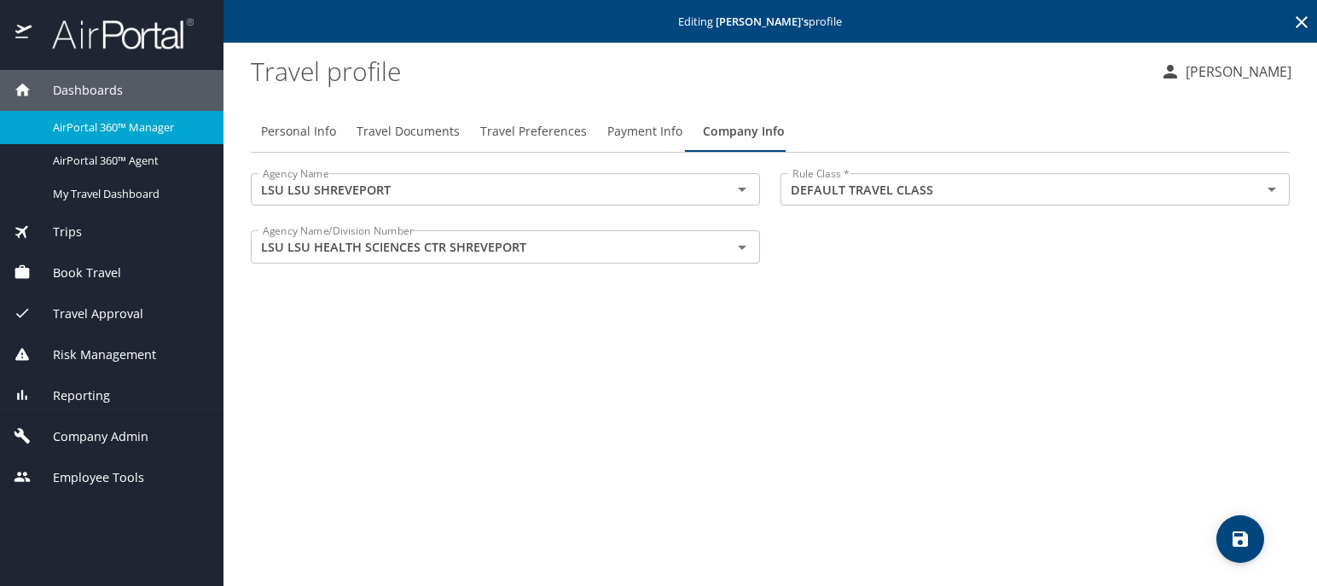
click at [875, 288] on div "Personal Info Travel Documents Travel Preferences Payment Info Company Info Age…" at bounding box center [770, 341] width 1039 height 489
click at [727, 254] on icon "Clear" at bounding box center [720, 247] width 17 height 17
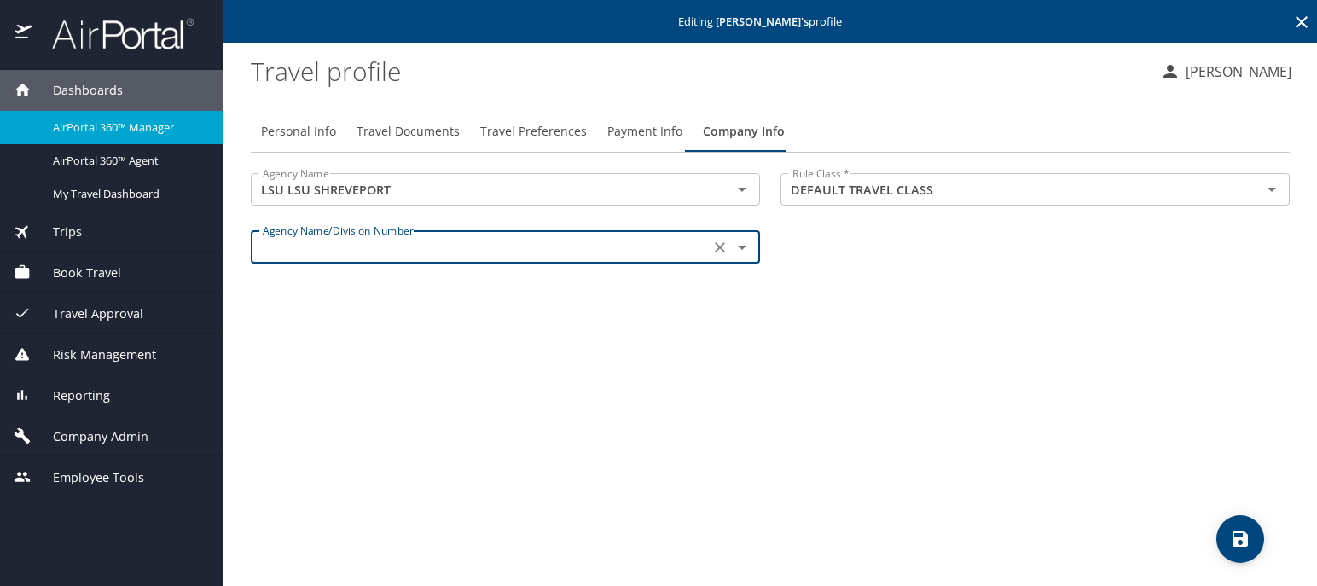
click at [631, 131] on span "Payment Info" at bounding box center [645, 131] width 75 height 21
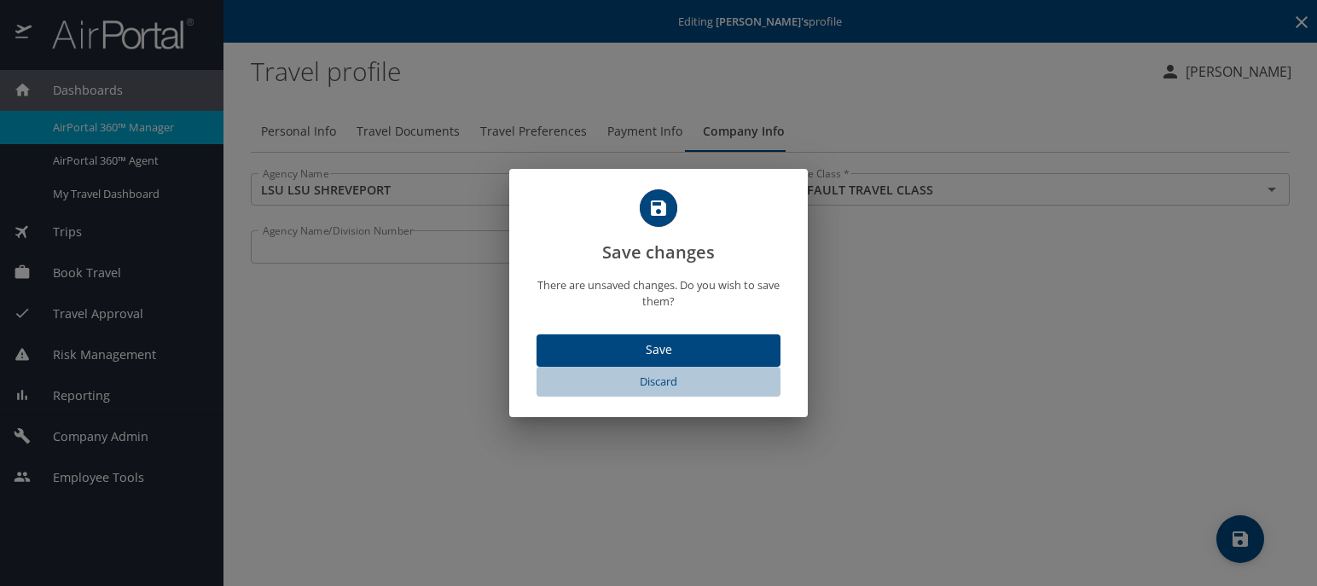
click at [671, 382] on span "Discard" at bounding box center [659, 382] width 230 height 20
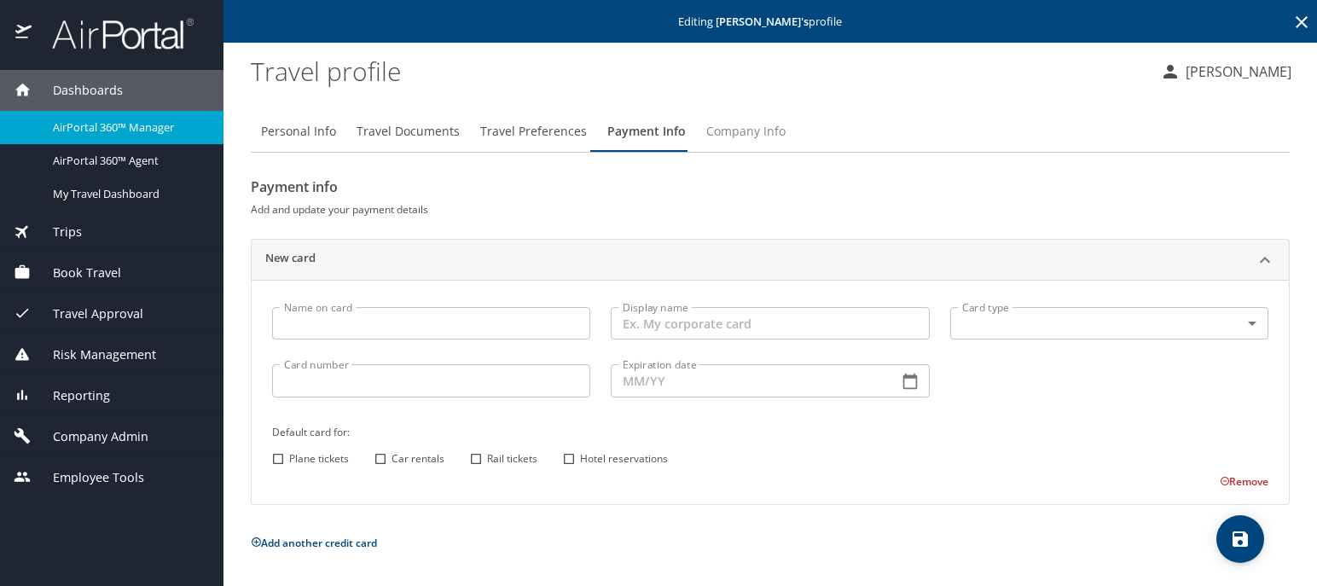
click at [716, 126] on span "Company Info" at bounding box center [745, 131] width 79 height 21
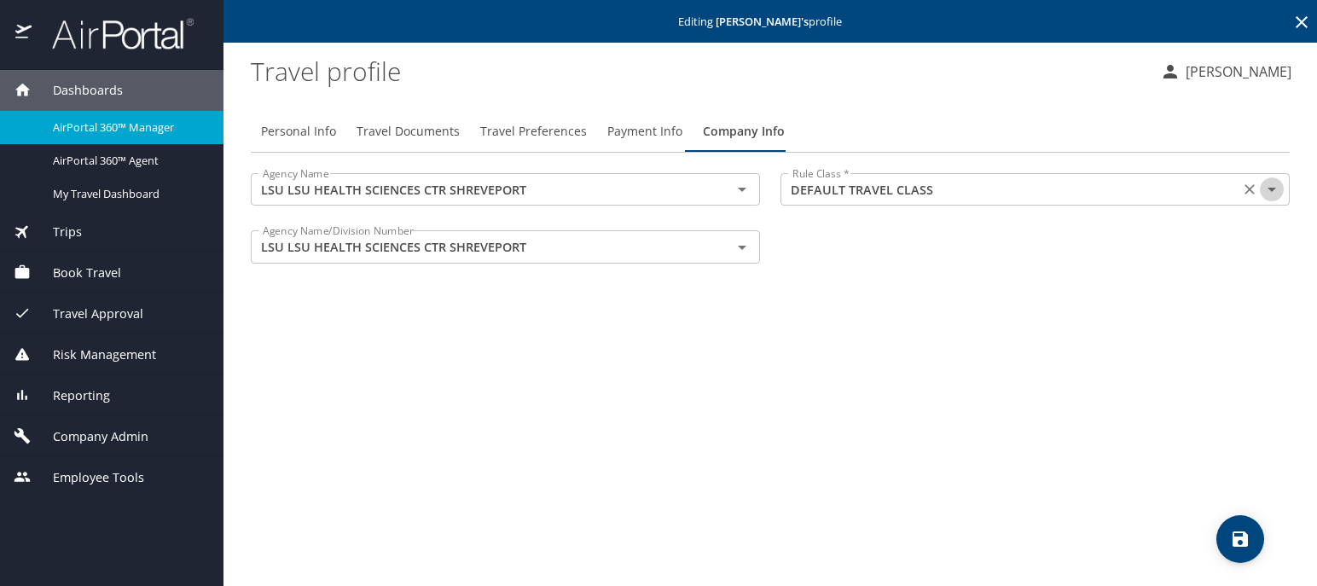
click at [1276, 192] on icon "Open" at bounding box center [1272, 189] width 20 height 20
drag, startPoint x: 1123, startPoint y: 327, endPoint x: 935, endPoint y: 288, distance: 191.8
click at [1122, 327] on div "Personal Info Travel Documents Travel Preferences Payment Info Company Info Age…" at bounding box center [770, 341] width 1039 height 489
click at [741, 247] on icon "Open" at bounding box center [742, 248] width 9 height 4
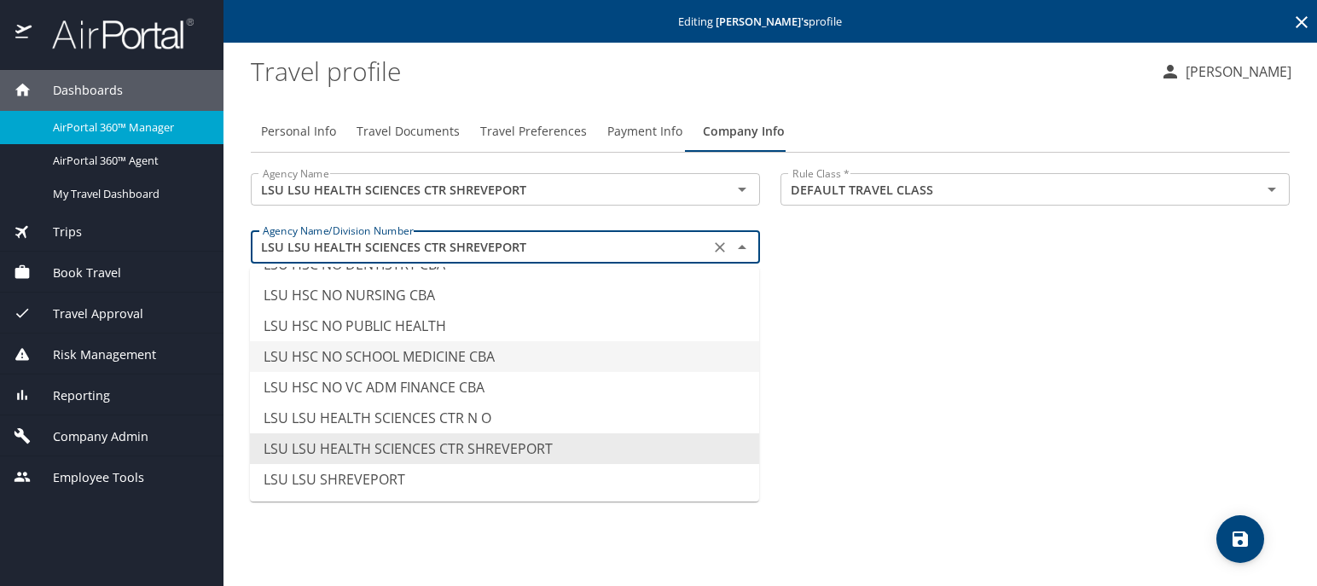
scroll to position [8400, 0]
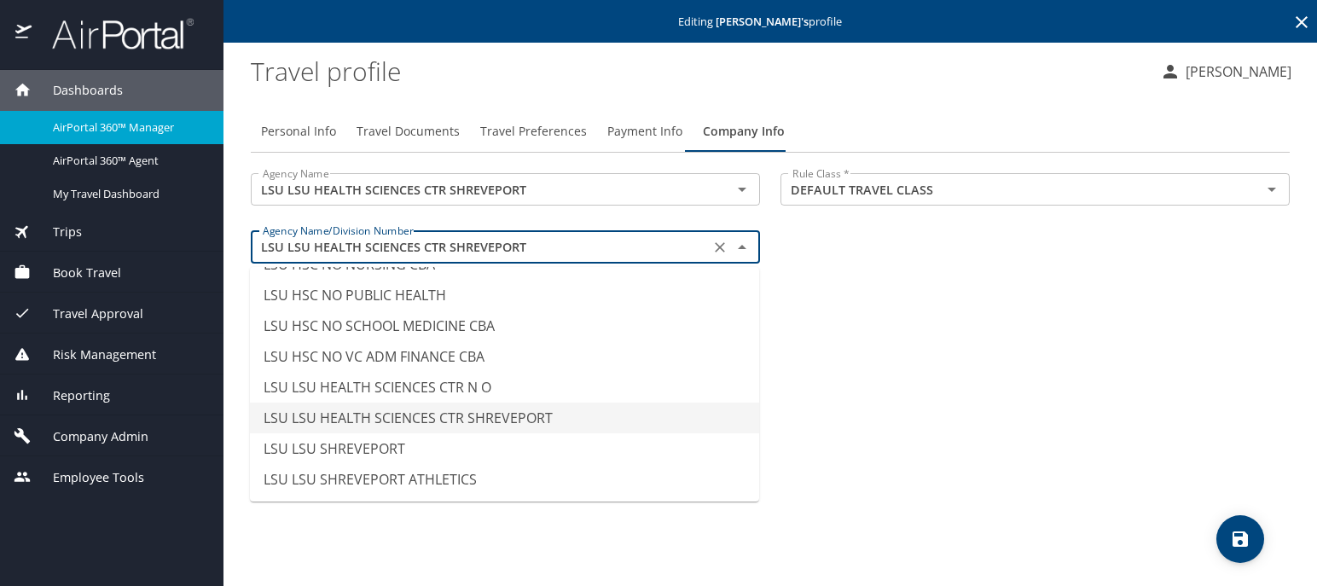
click at [951, 412] on div "Personal Info Travel Documents Travel Preferences Payment Info Company Info Age…" at bounding box center [770, 341] width 1039 height 489
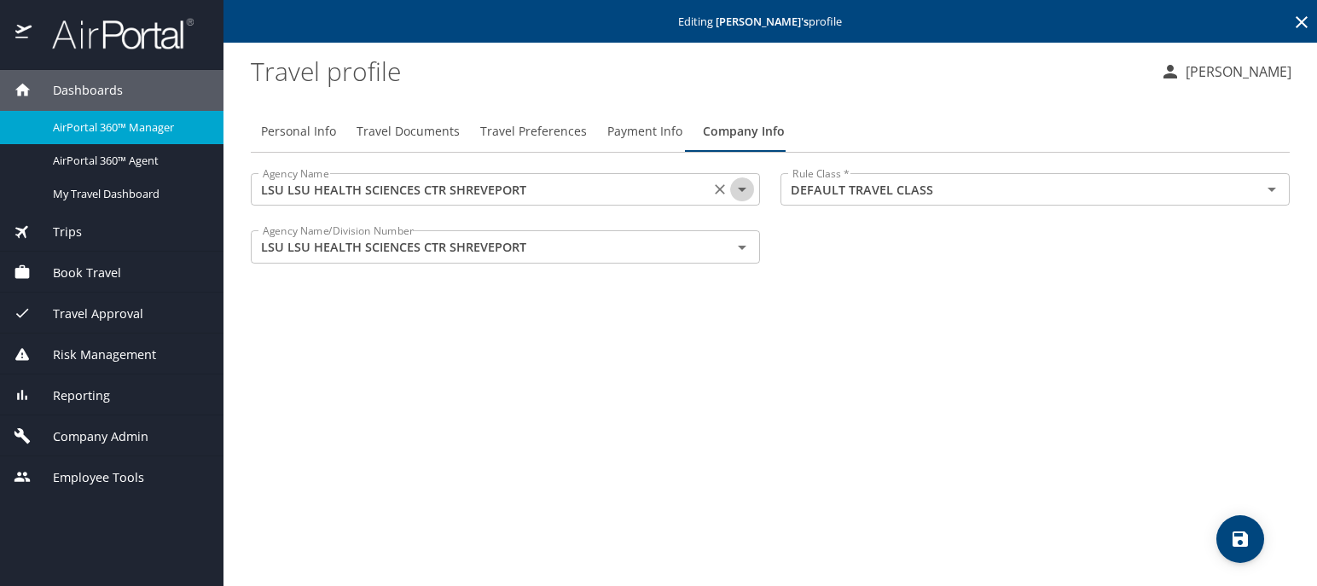
click at [736, 192] on icon "Open" at bounding box center [742, 189] width 20 height 20
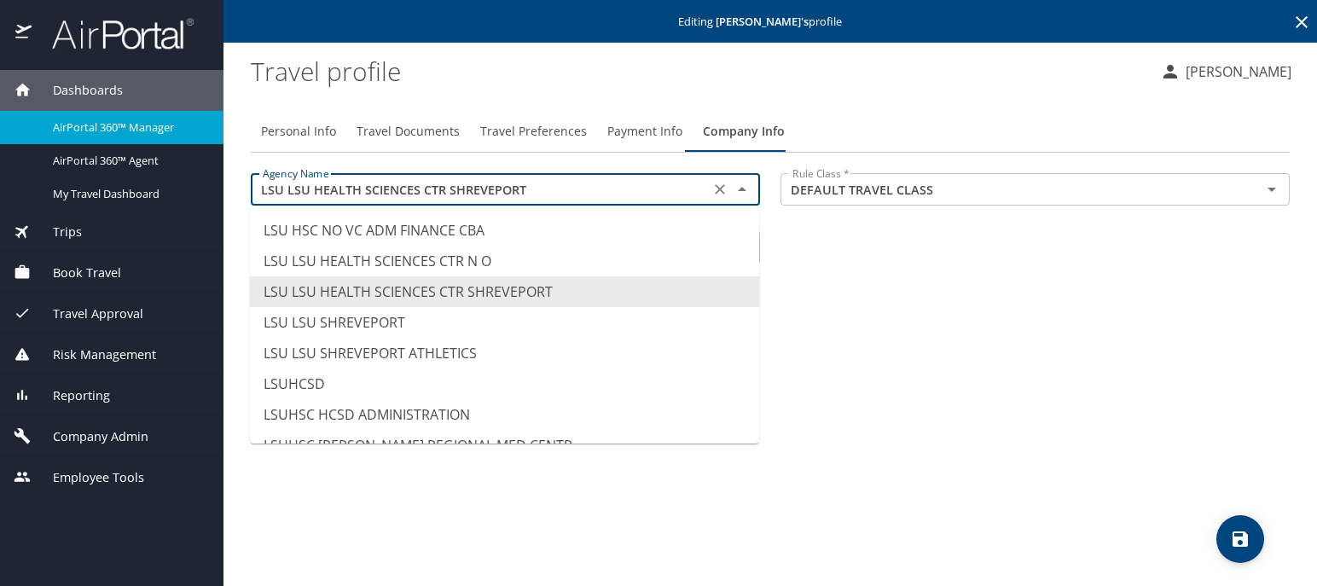
scroll to position [8516, 0]
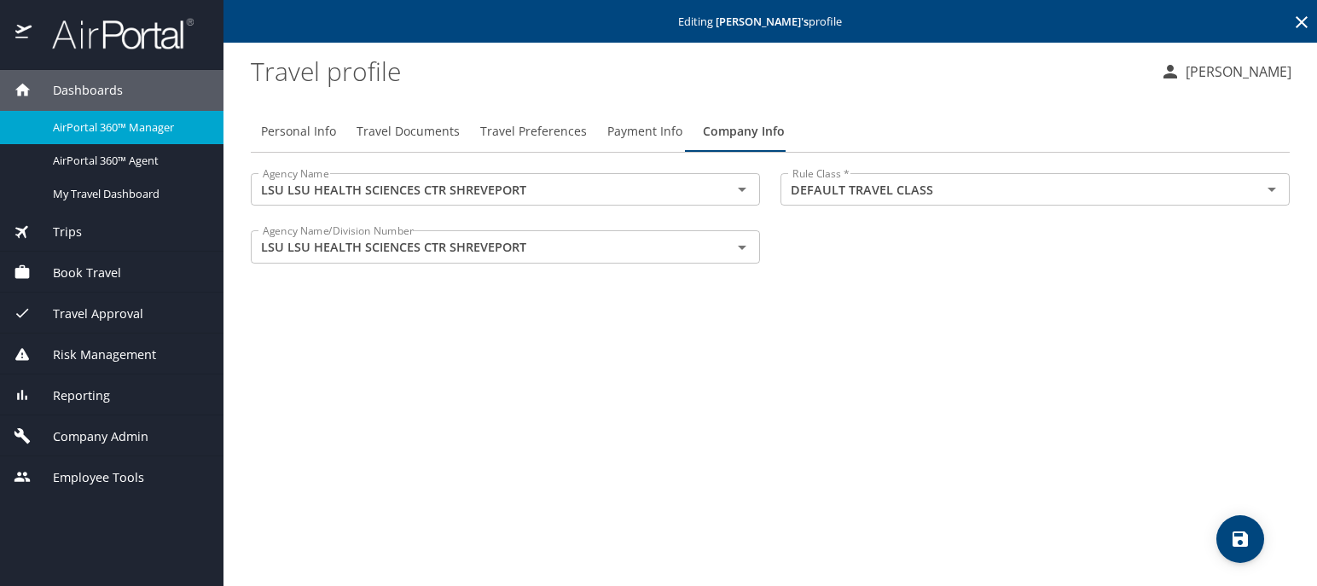
click at [928, 321] on div "Personal Info Travel Documents Travel Preferences Payment Info Company Info Age…" at bounding box center [770, 341] width 1039 height 489
click at [643, 125] on span "Payment Info" at bounding box center [645, 131] width 75 height 21
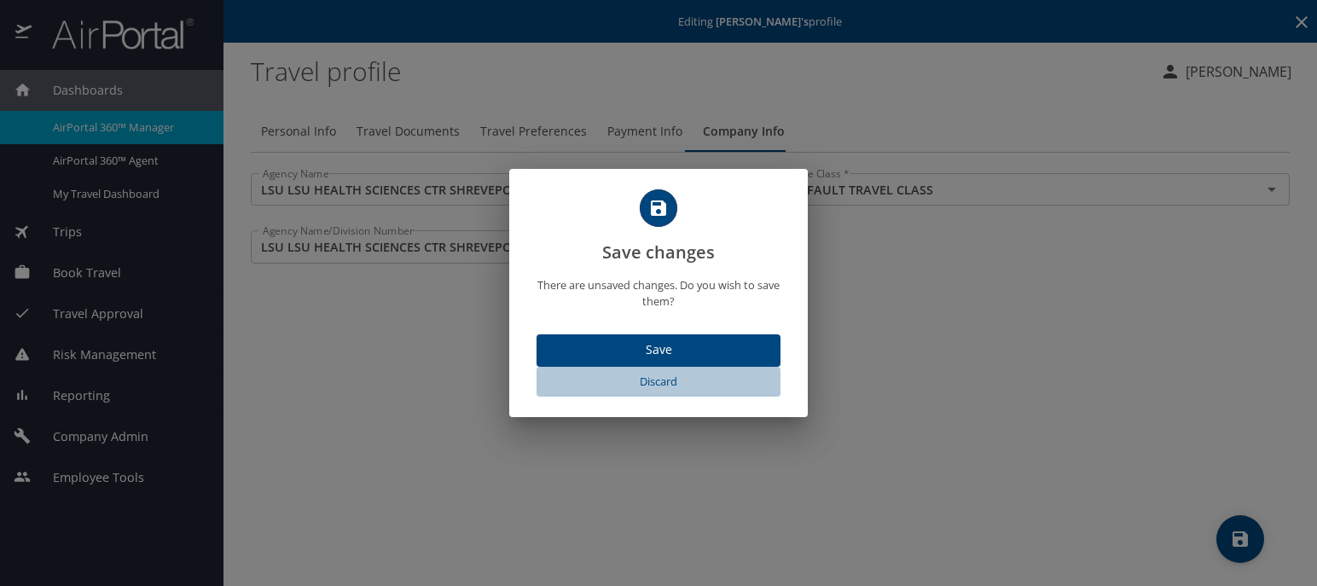
click at [664, 377] on span "Discard" at bounding box center [659, 382] width 230 height 20
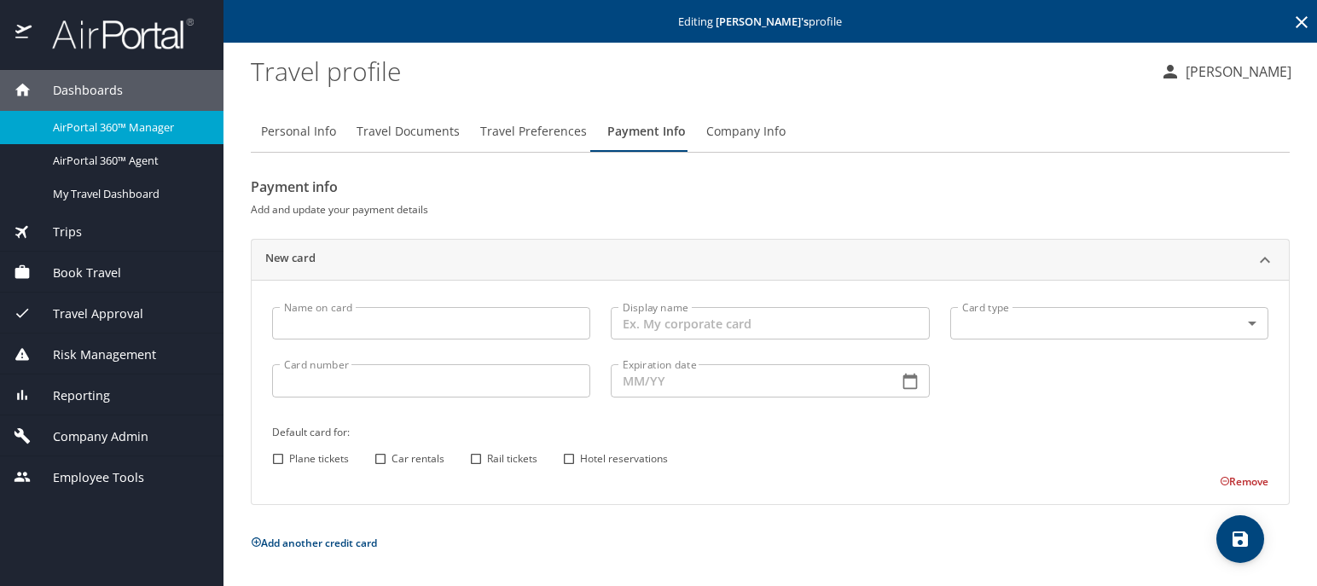
click at [547, 136] on span "Travel Preferences" at bounding box center [533, 131] width 107 height 21
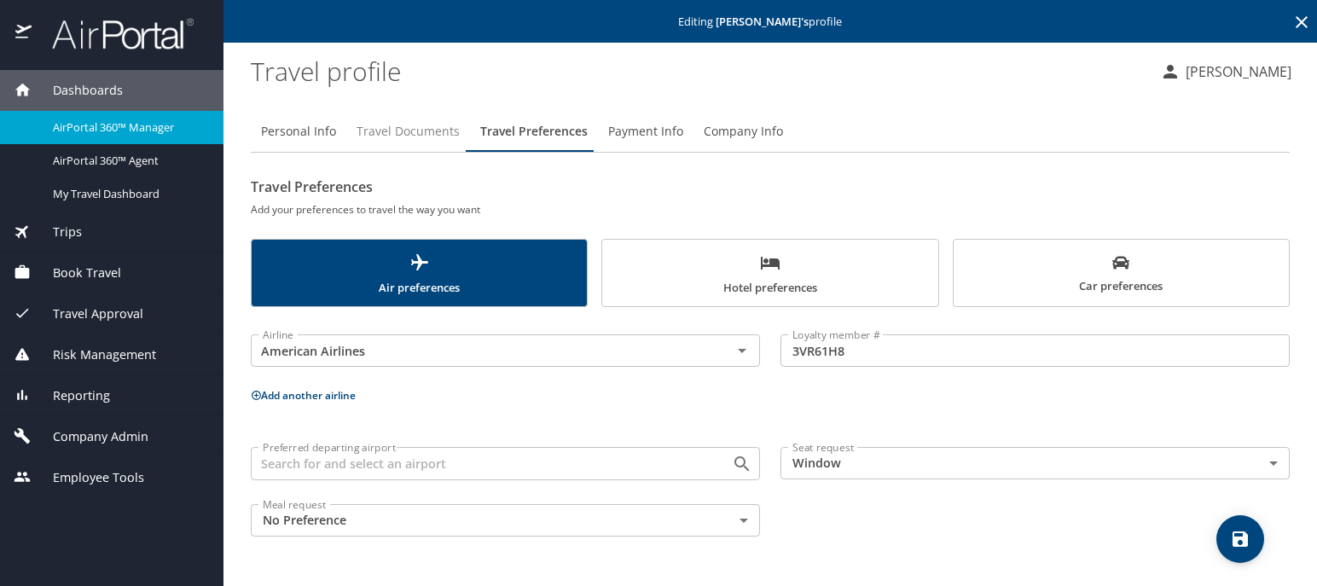
click at [420, 121] on span "Travel Documents" at bounding box center [408, 131] width 103 height 21
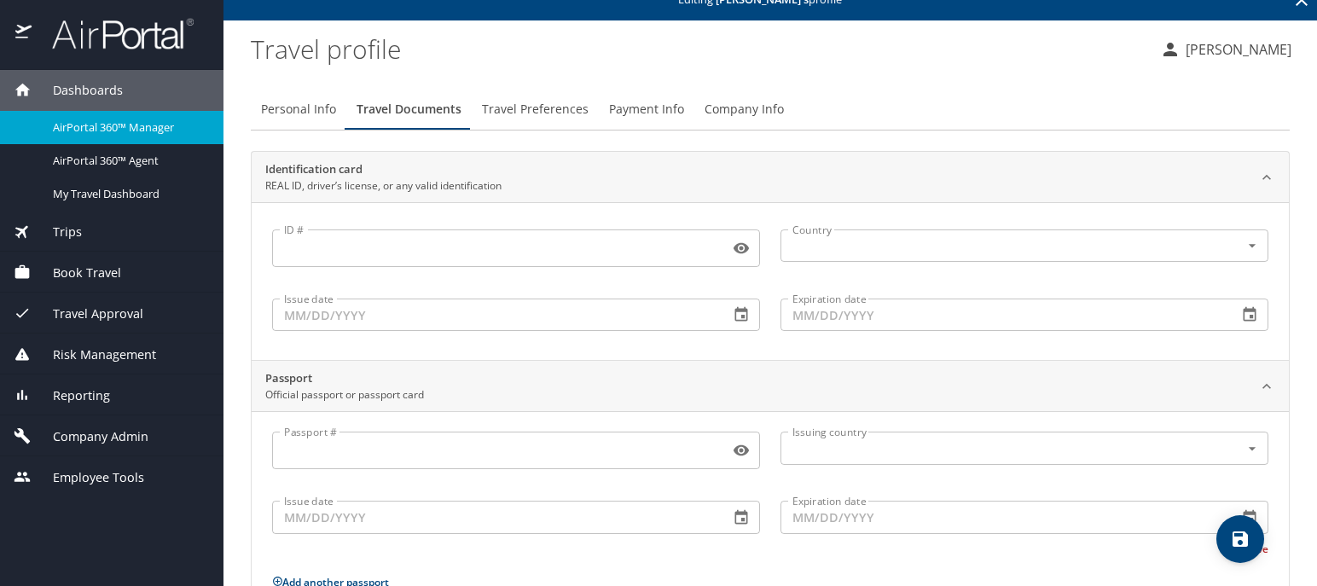
scroll to position [0, 0]
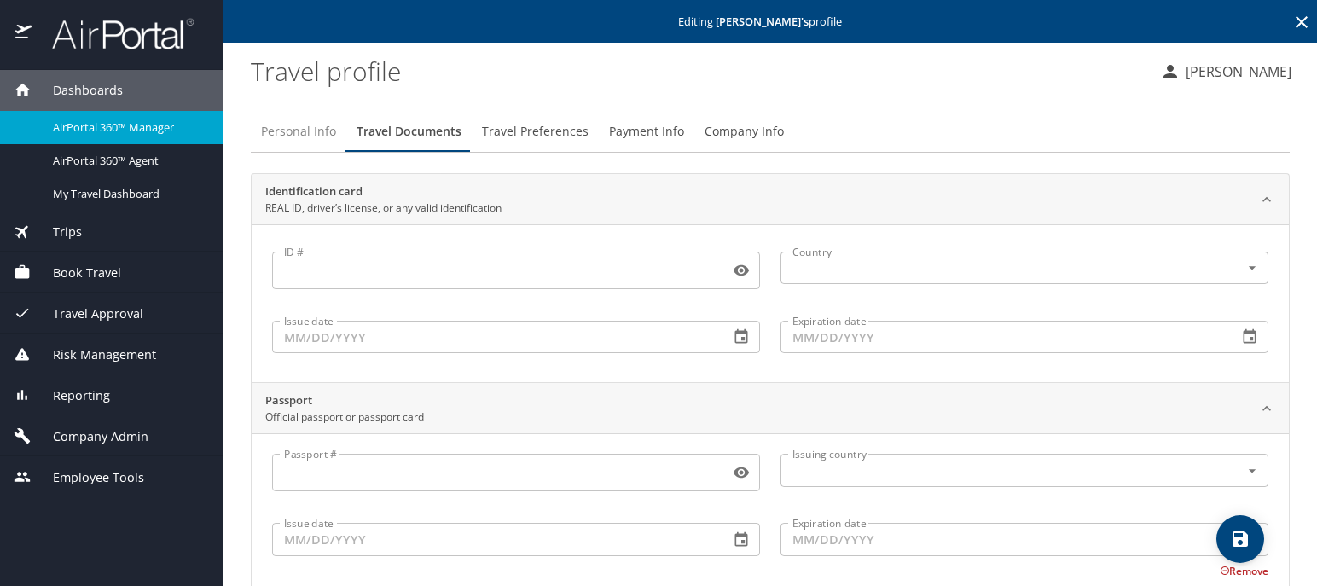
click at [314, 131] on span "Personal Info" at bounding box center [298, 131] width 75 height 21
select select "US"
select select "BZ"
select select "NL"
select select "BZ"
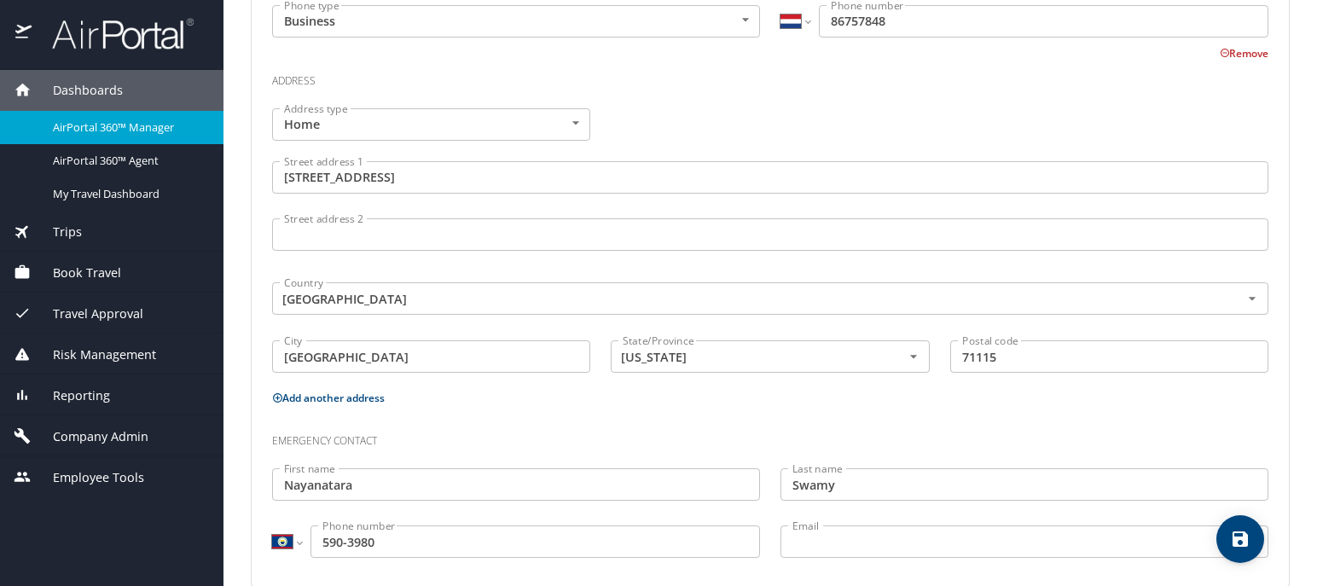
scroll to position [705, 0]
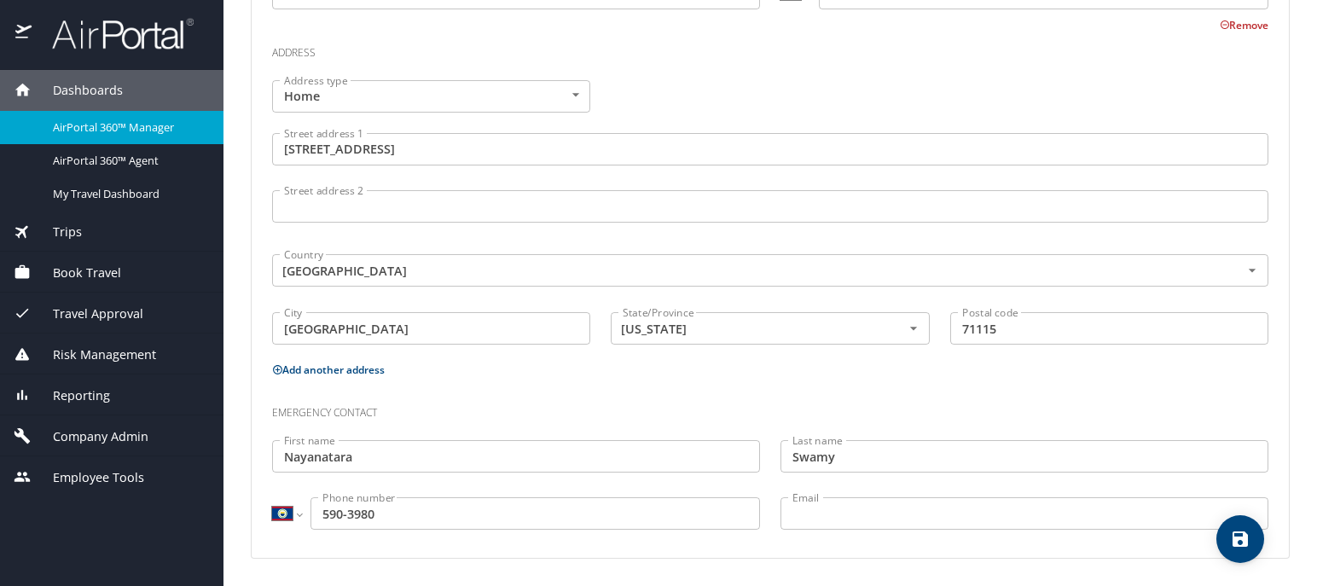
click at [43, 562] on div "Dashboards AirPortal 360™ Manager AirPortal 360™ Agent My Travel Dashboard Trip…" at bounding box center [112, 328] width 224 height 516
